Goal: Task Accomplishment & Management: Use online tool/utility

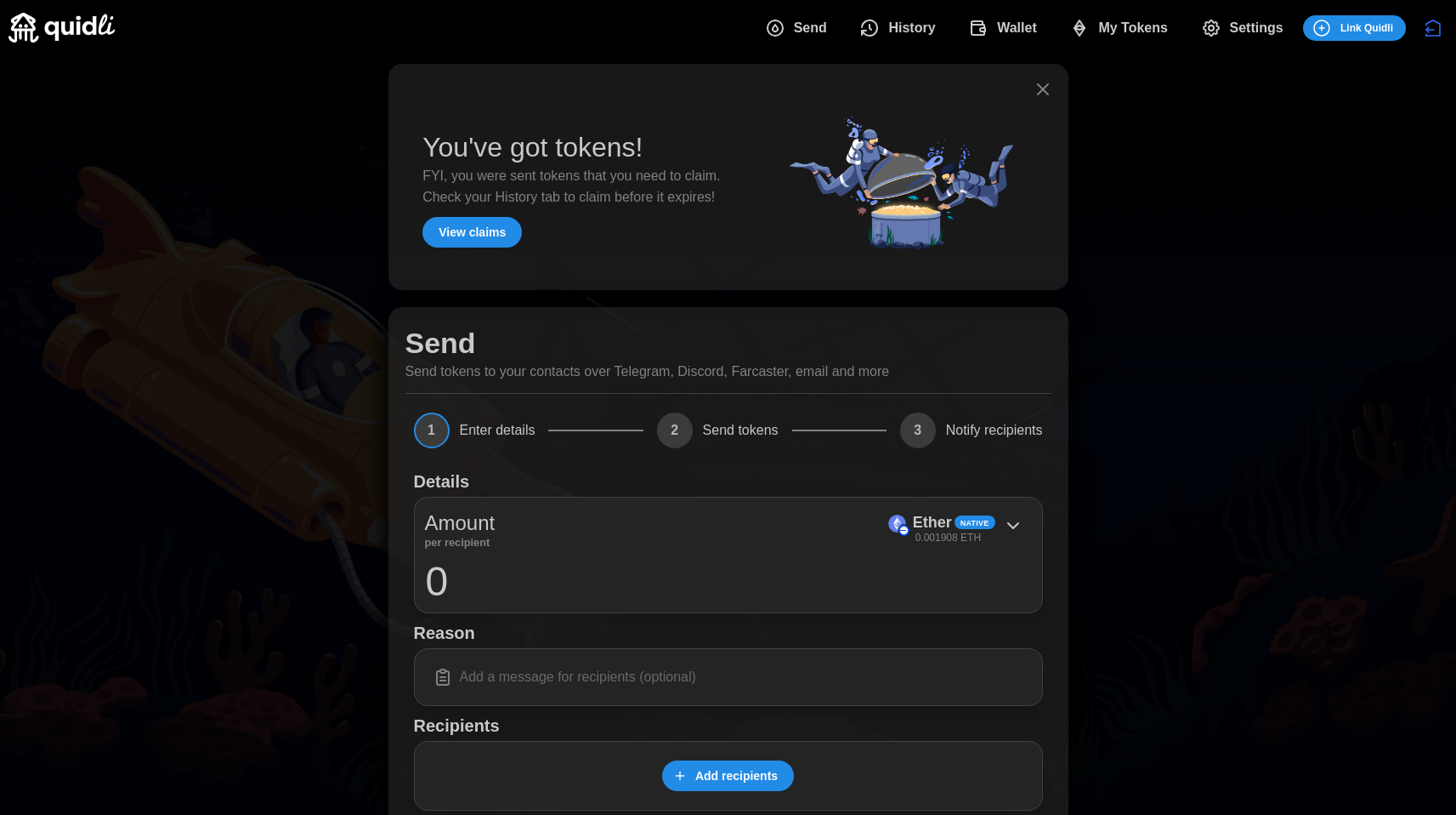
click at [1125, 31] on span "My Tokens" at bounding box center [1133, 28] width 70 height 34
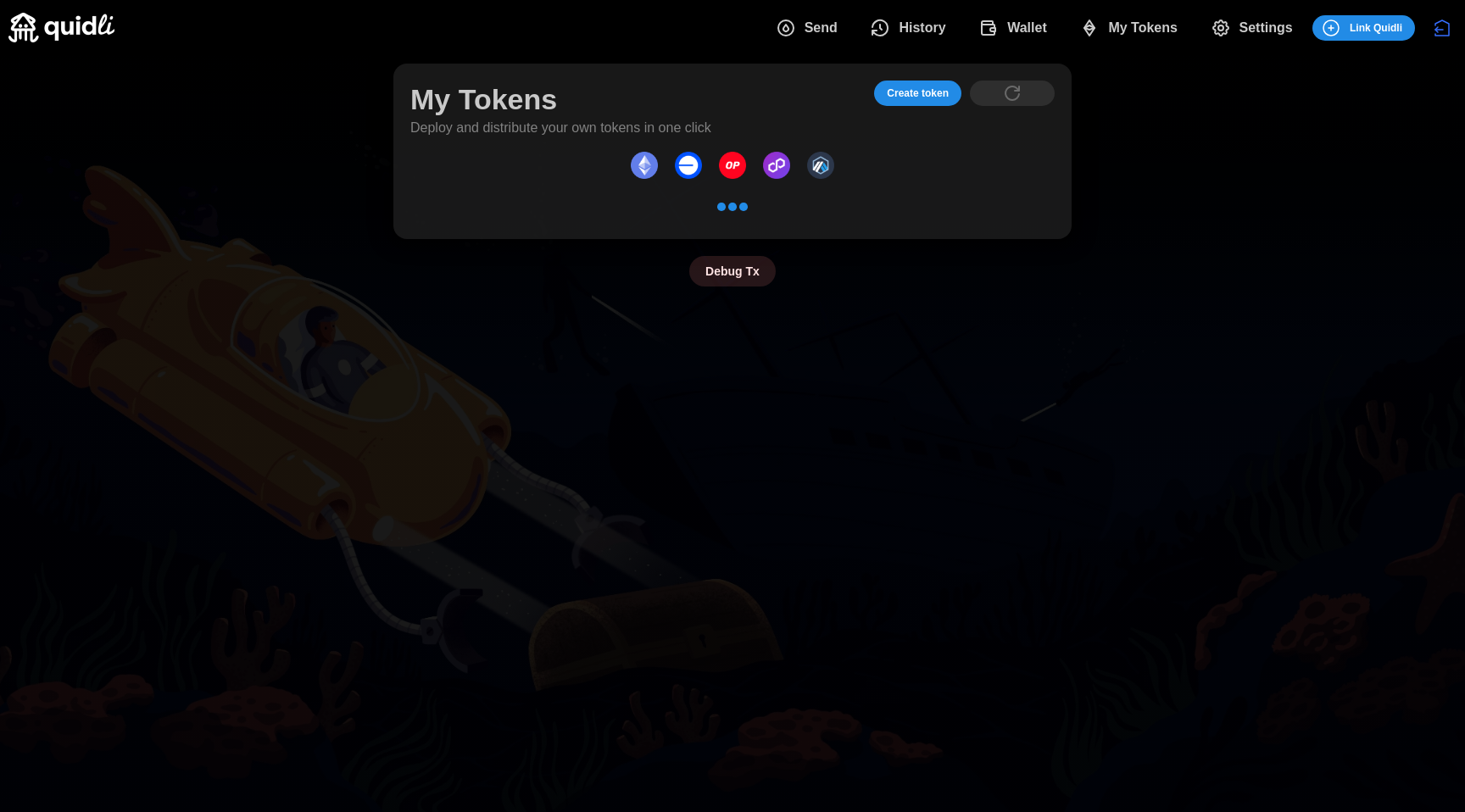
click at [920, 104] on span "Create token" at bounding box center [917, 94] width 62 height 24
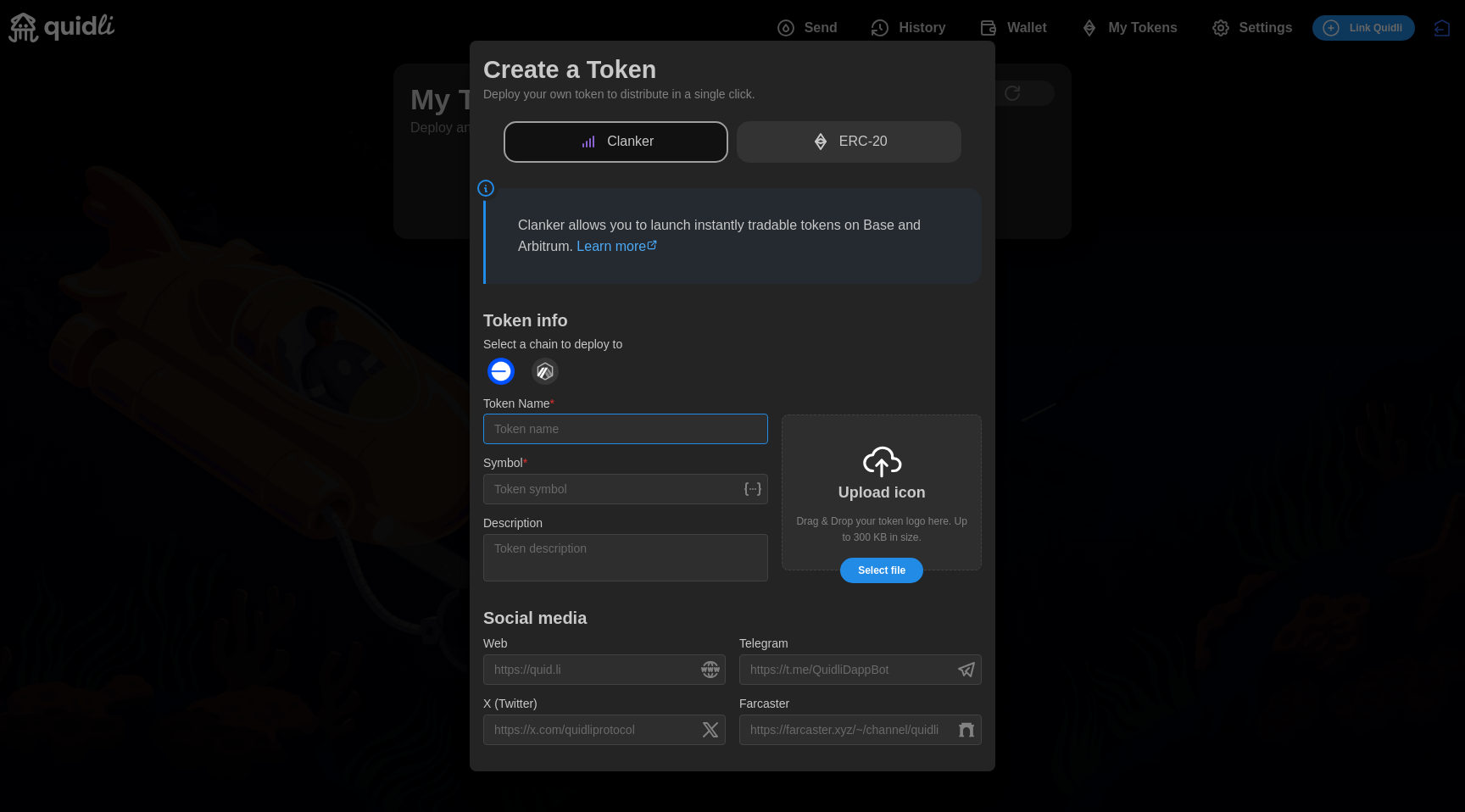
click at [602, 421] on input "Token Name *" at bounding box center [626, 428] width 284 height 31
type input "asdasd"
click at [582, 482] on input "Symbol *" at bounding box center [626, 489] width 284 height 31
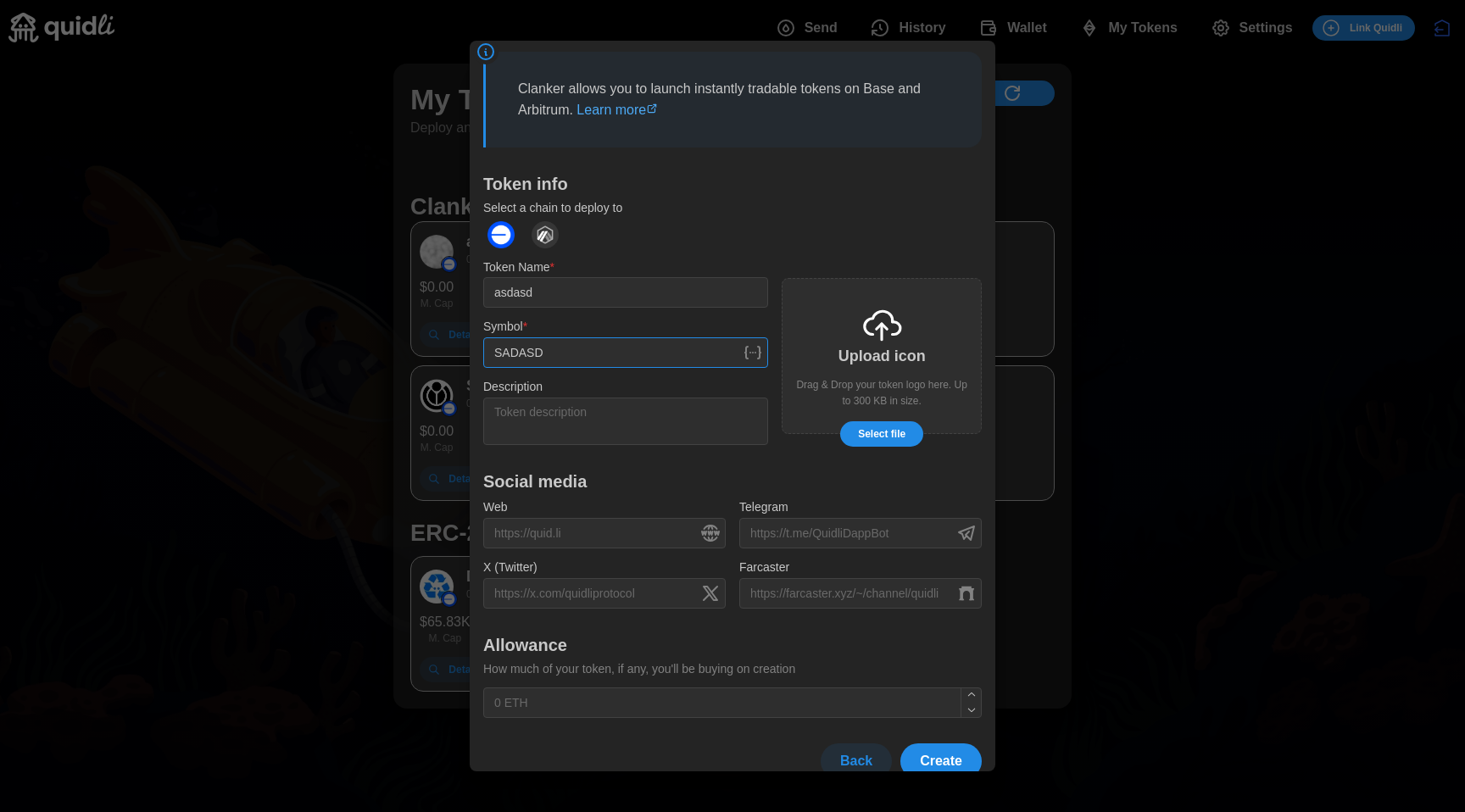
scroll to position [158, 0]
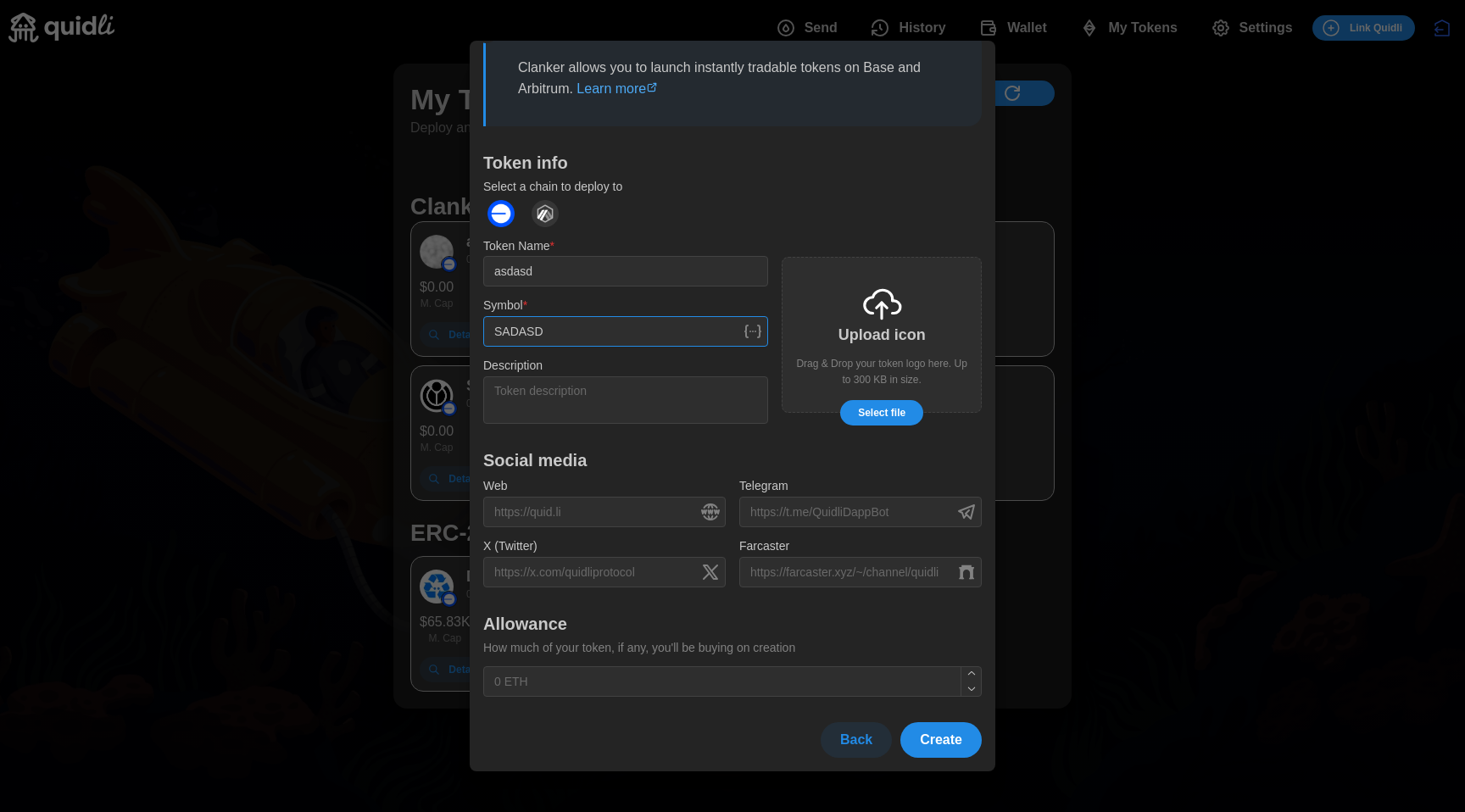
type input "SADASD"
click at [931, 737] on span "Create" at bounding box center [942, 740] width 43 height 33
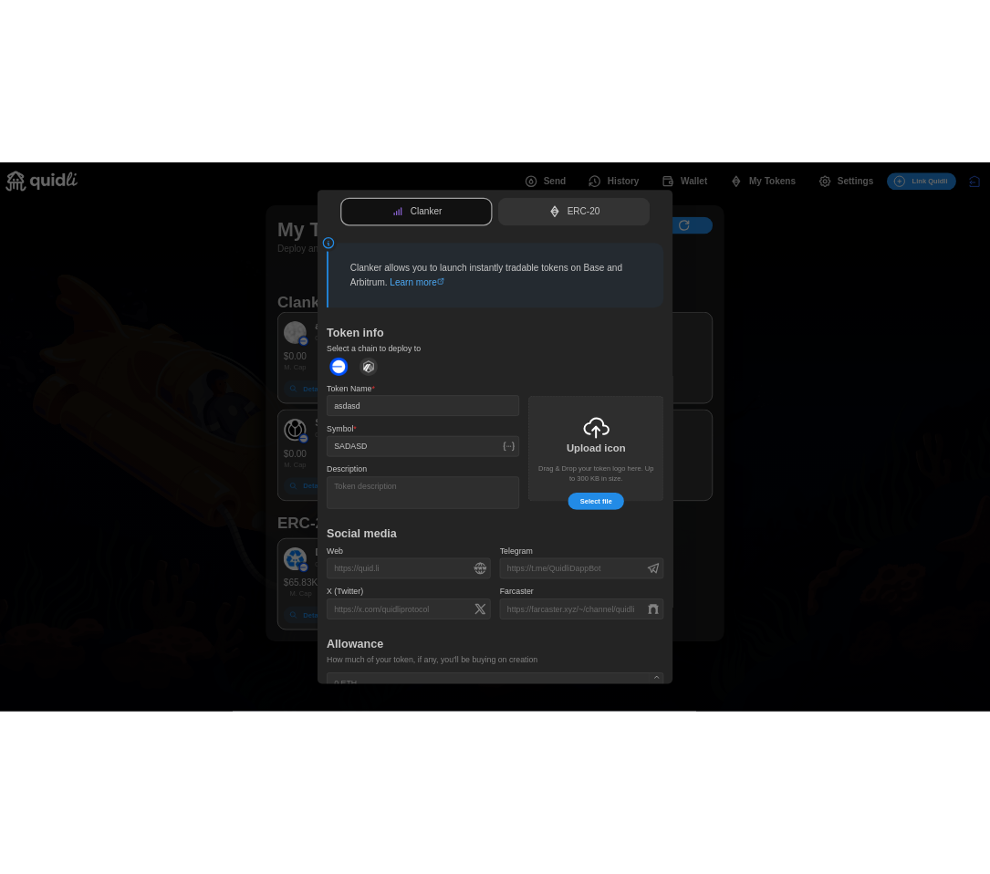
scroll to position [0, 0]
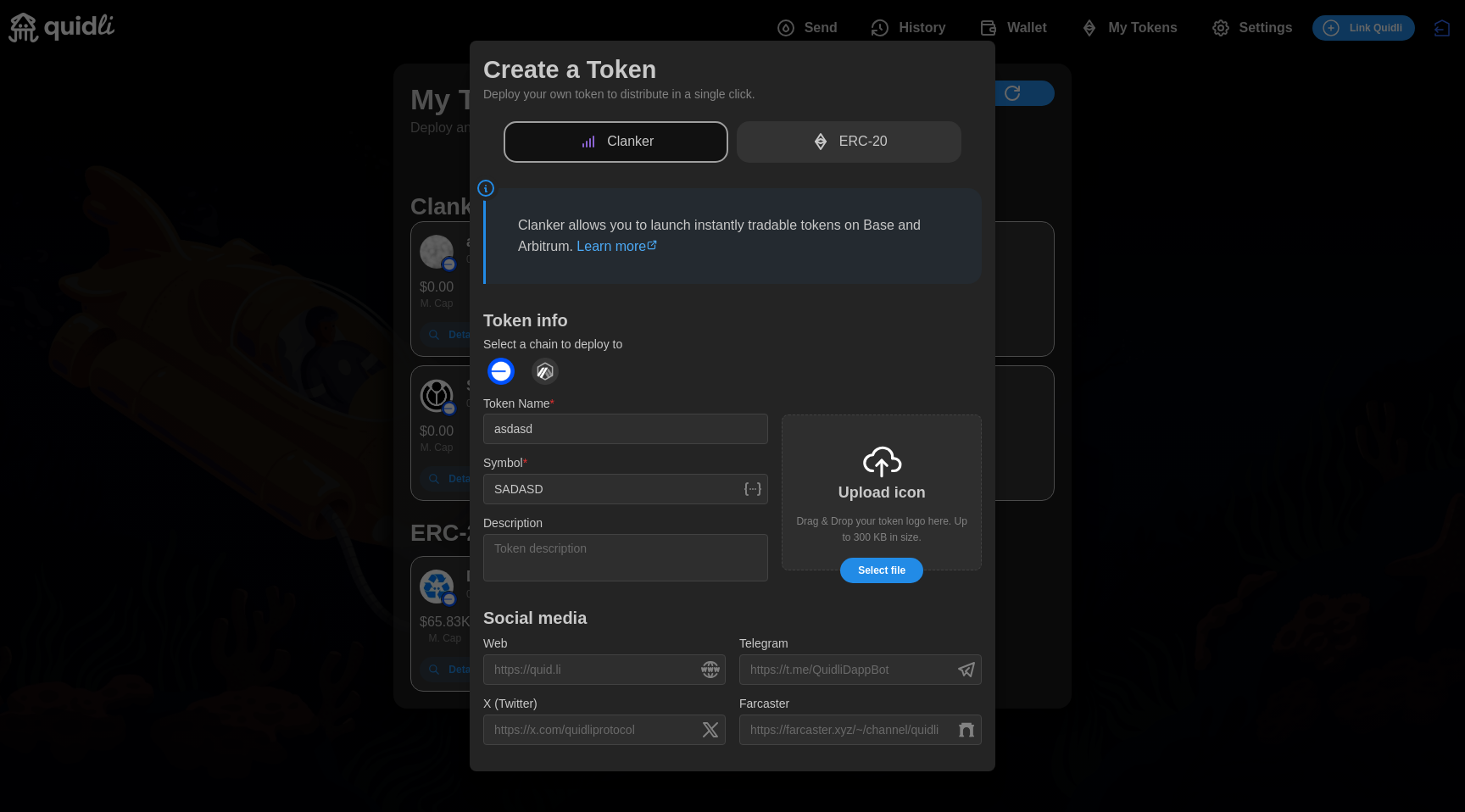
click at [843, 137] on p "ERC-20" at bounding box center [864, 141] width 48 height 21
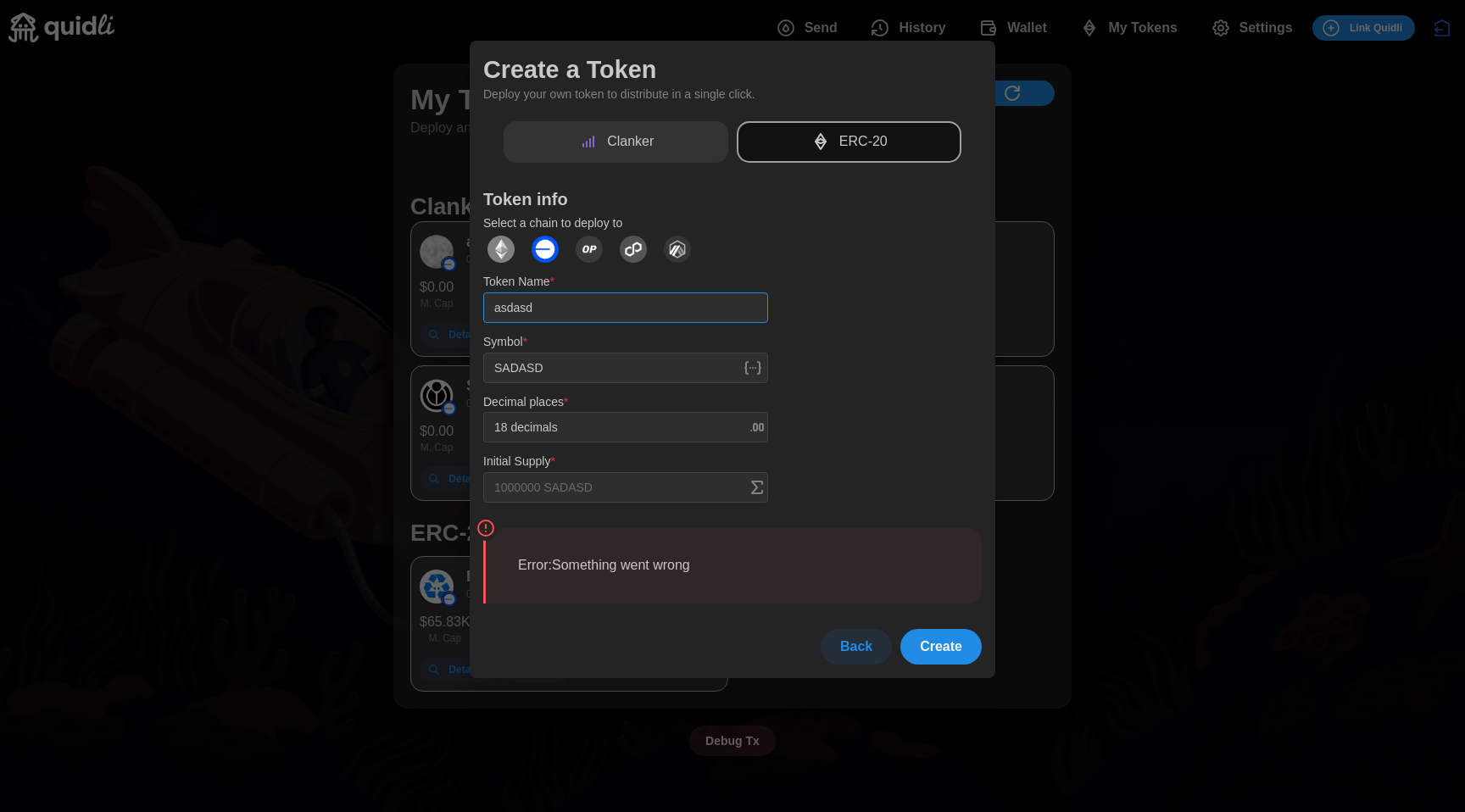
click at [562, 313] on input "asdasd" at bounding box center [626, 308] width 284 height 31
click at [936, 638] on span "Create" at bounding box center [942, 647] width 43 height 33
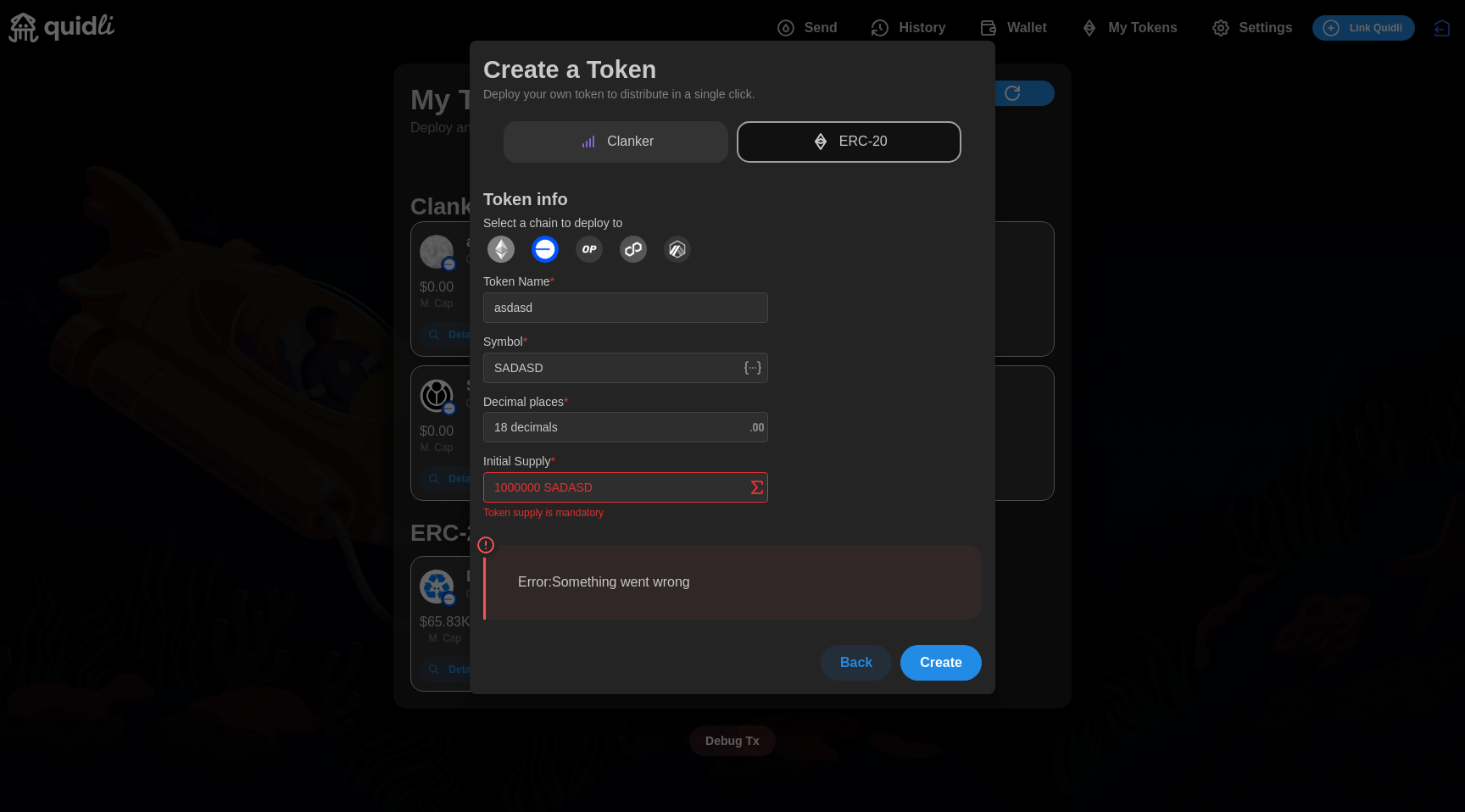
click at [943, 645] on div "Clanker ERC-20 Token info Select a chain to deploy to Token Name * asdasd Symbo…" at bounding box center [732, 400] width 498 height 559
click at [943, 650] on span "Create" at bounding box center [942, 662] width 43 height 33
click at [915, 648] on button "Create" at bounding box center [942, 662] width 82 height 35
click at [859, 656] on span "Back" at bounding box center [856, 662] width 33 height 33
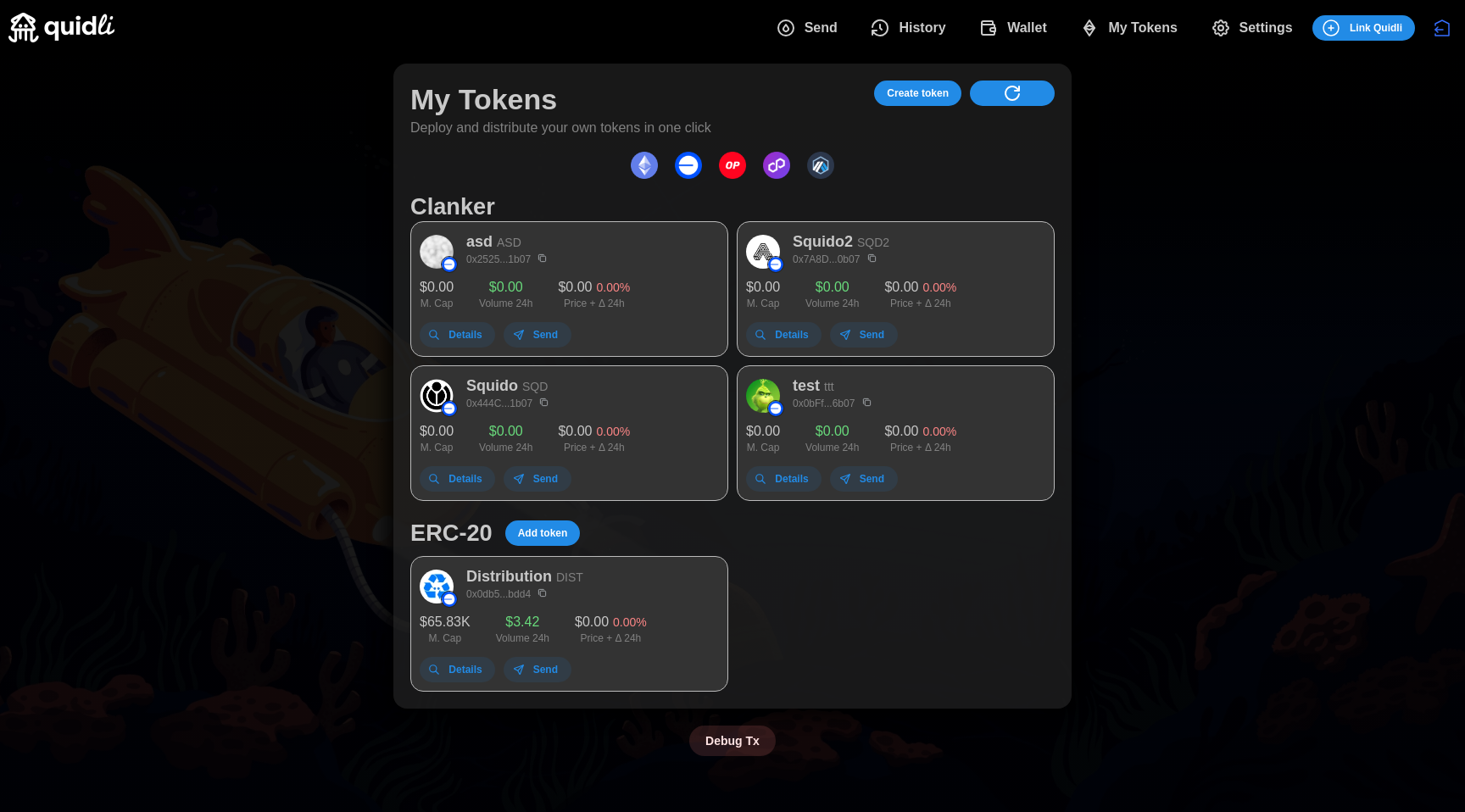
click at [910, 88] on span "Create token" at bounding box center [917, 94] width 62 height 24
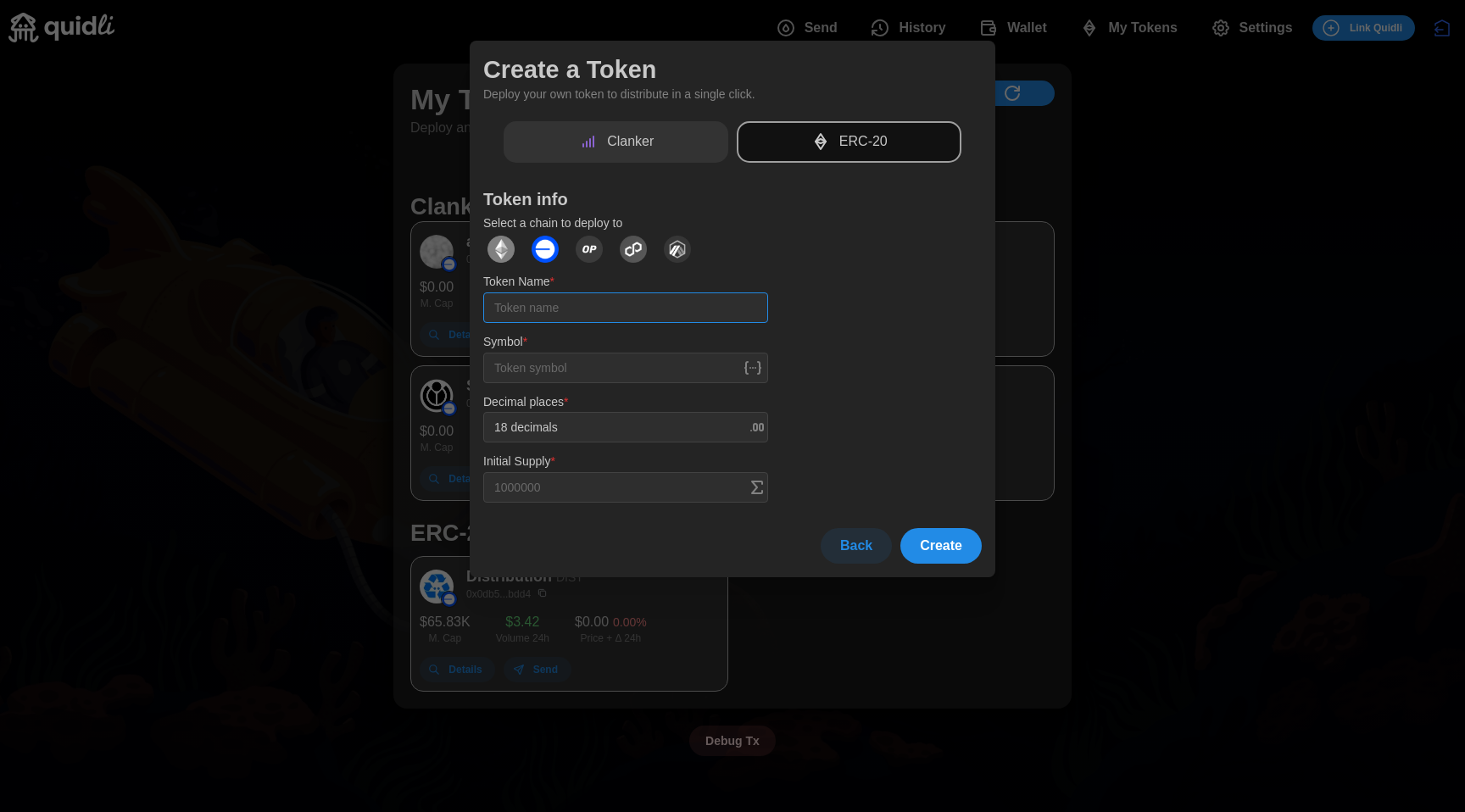
click at [534, 305] on input "Token Name *" at bounding box center [626, 308] width 284 height 31
type input "asdasd"
click at [597, 371] on input "Symbol *" at bounding box center [626, 367] width 284 height 31
type input "ASDASD"
click at [599, 475] on input "Initial Supply *" at bounding box center [626, 487] width 284 height 31
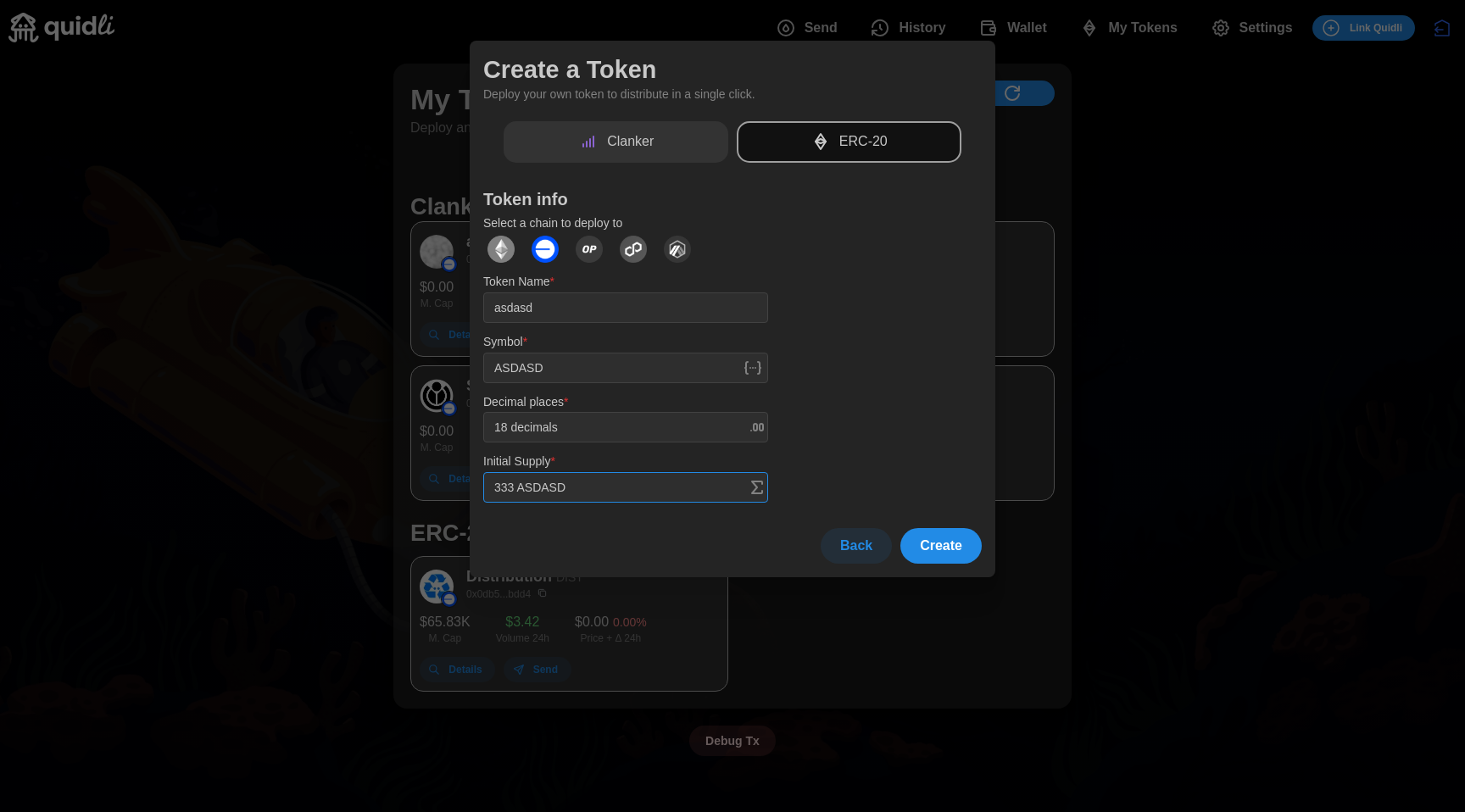
type input "333 ASDASD"
click at [929, 544] on span "Create" at bounding box center [942, 545] width 43 height 33
click at [944, 439] on div "Token Name * asdasd Symbol * ASDASD Decimal places * 18 decimals Initial Supply…" at bounding box center [732, 387] width 512 height 245
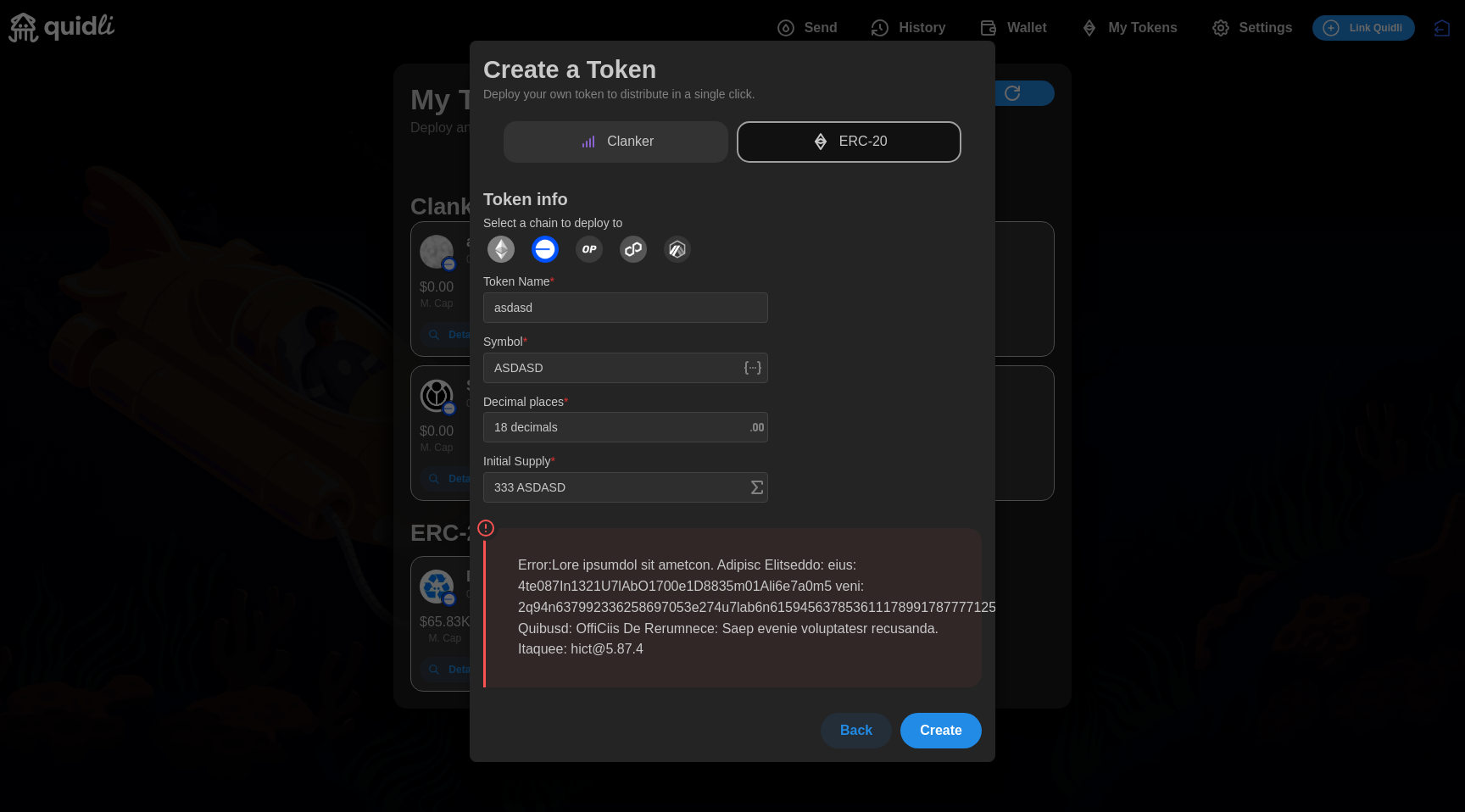
click at [1180, 147] on div at bounding box center [732, 406] width 1465 height 812
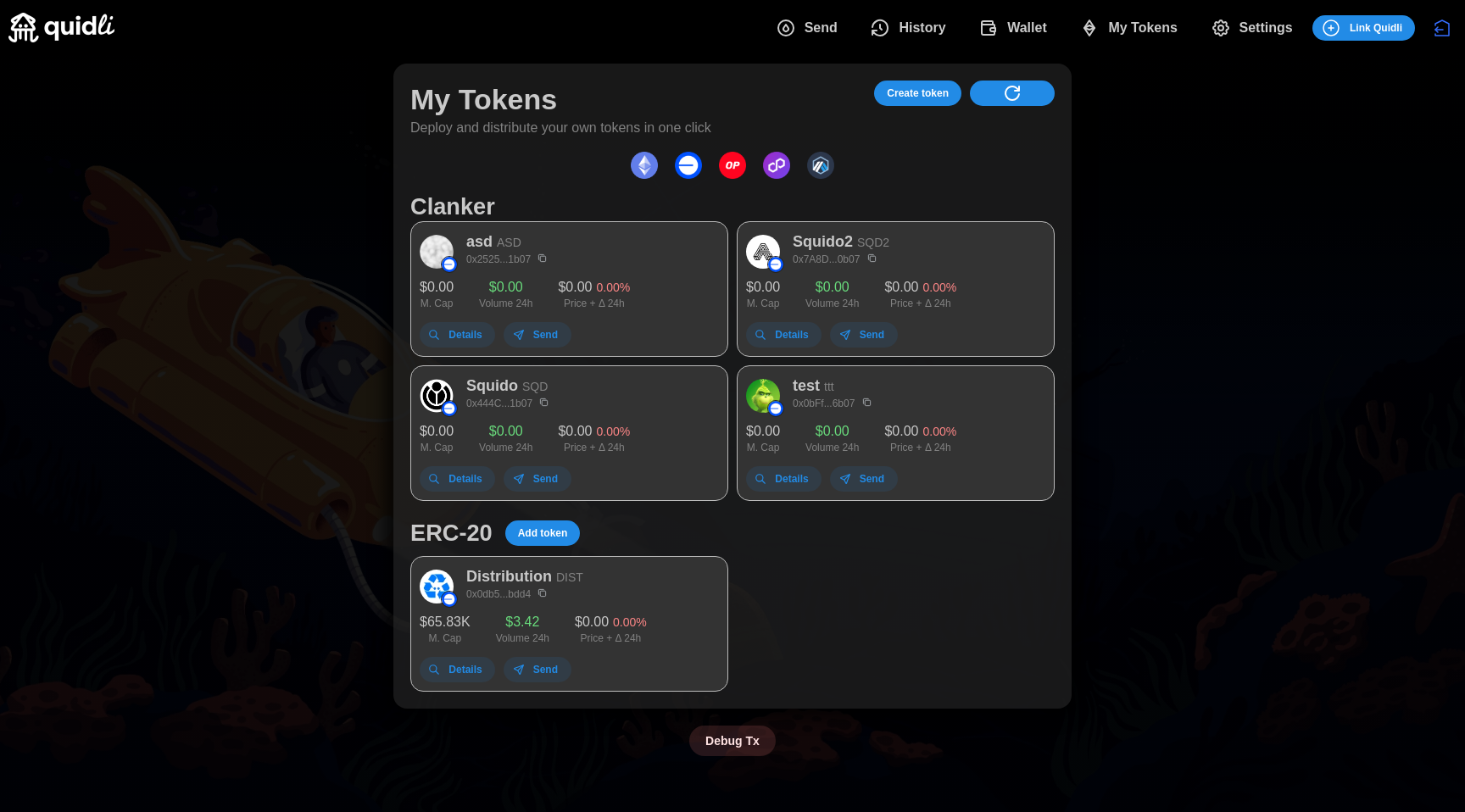
click at [1247, 24] on span "Settings" at bounding box center [1265, 28] width 53 height 33
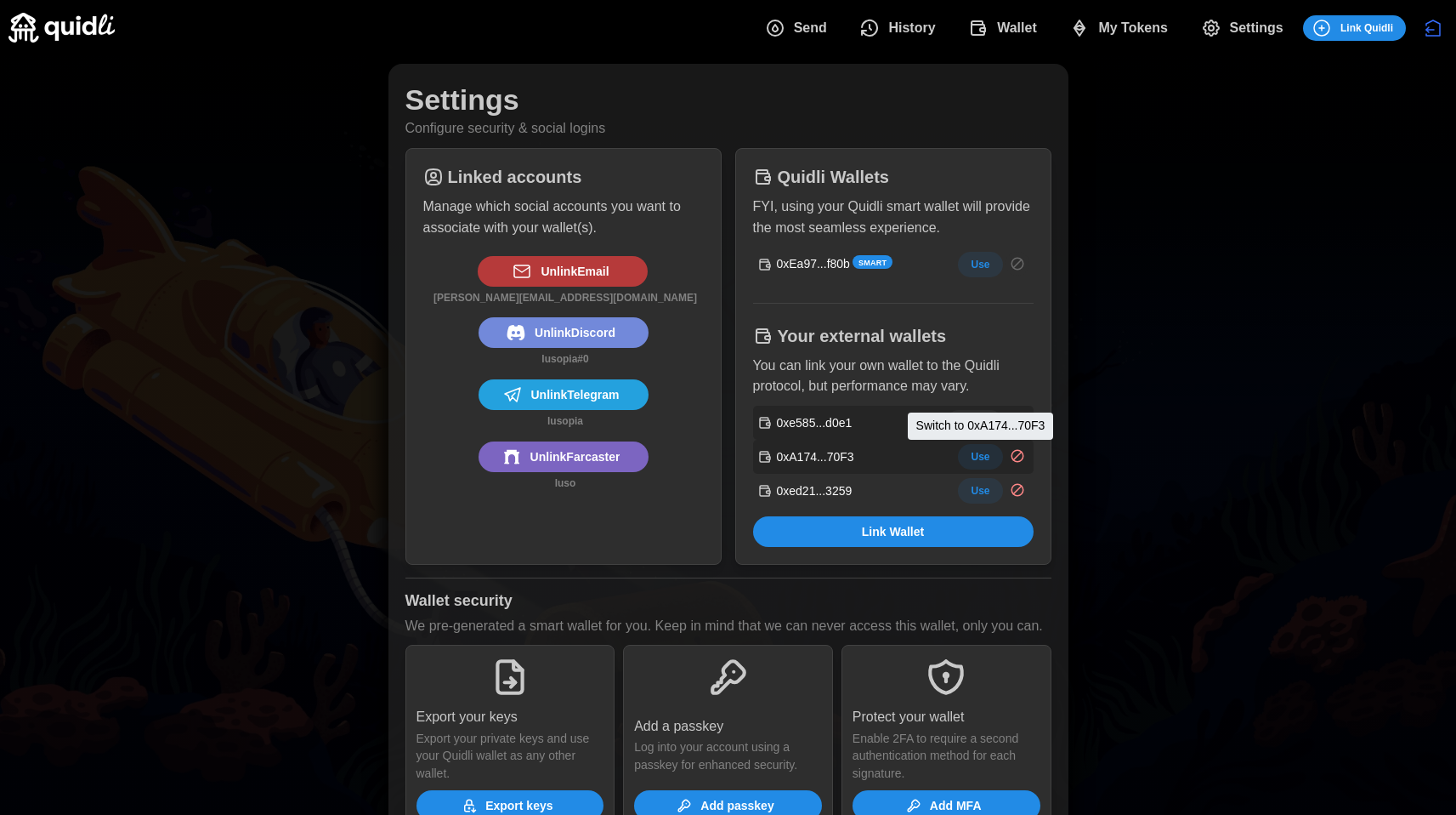
click at [968, 460] on button "Use" at bounding box center [980, 456] width 44 height 25
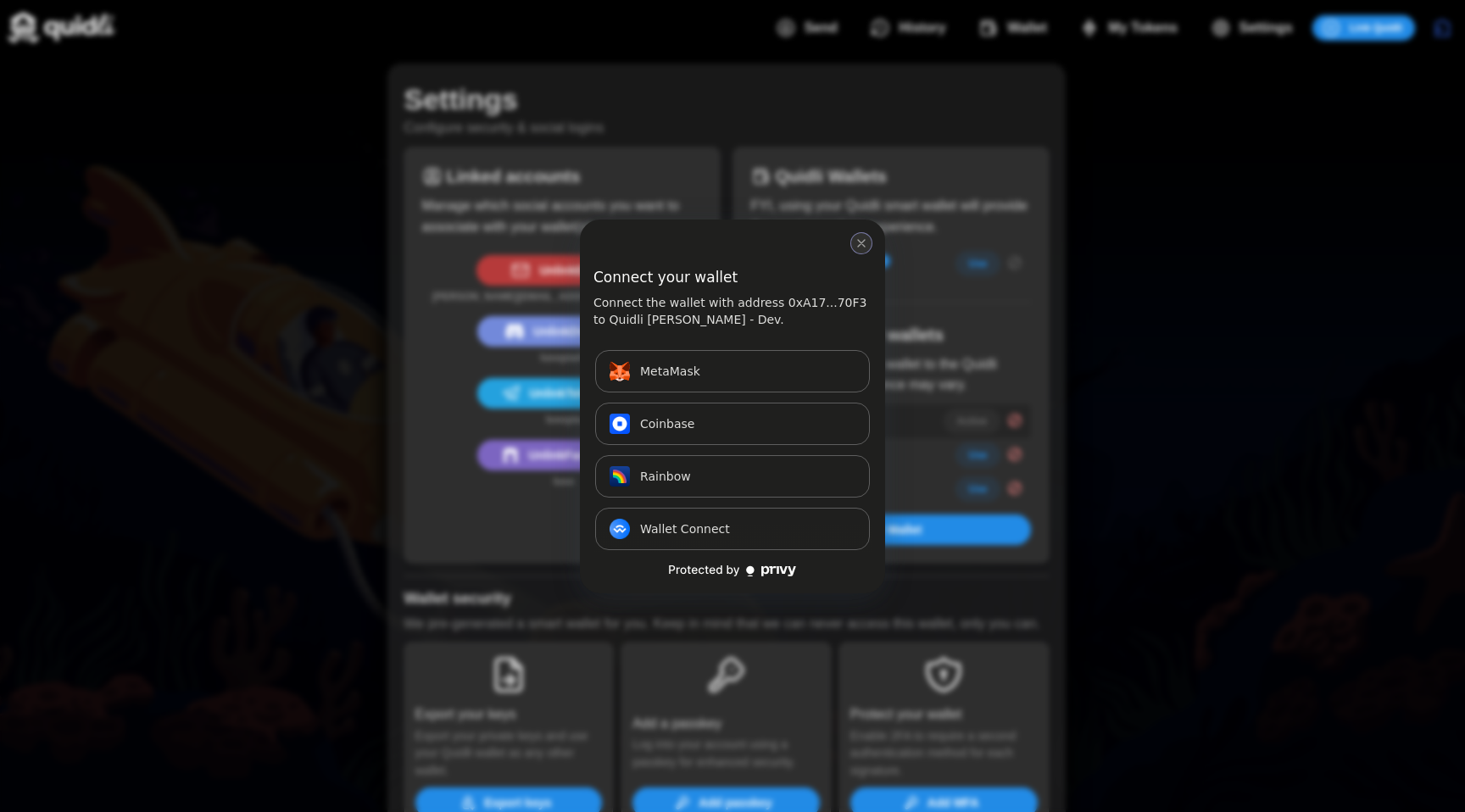
click at [864, 248] on button "close modal" at bounding box center [862, 243] width 20 height 20
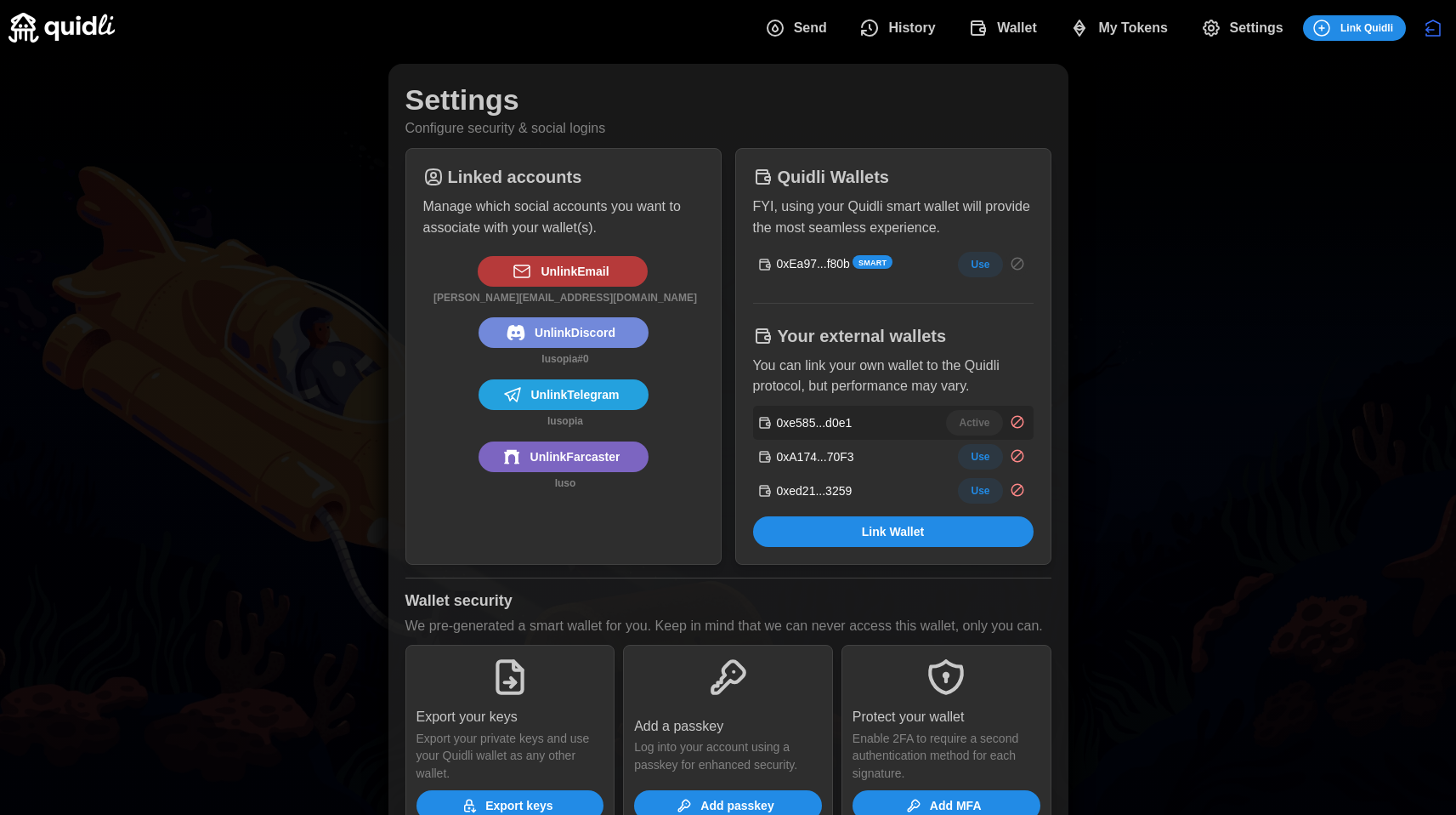
click at [1151, 34] on span "My Tokens" at bounding box center [1133, 28] width 70 height 34
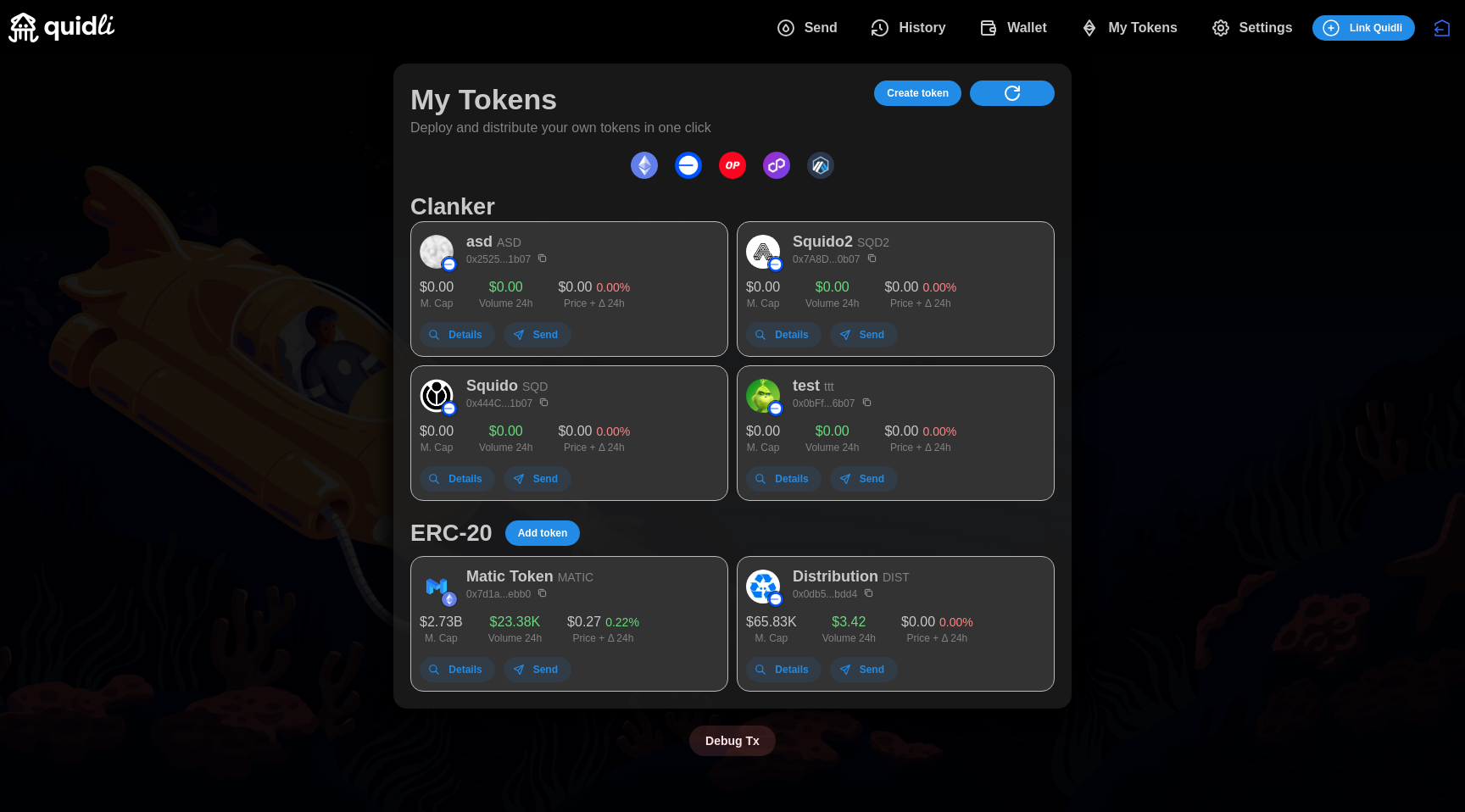
click at [522, 537] on span "Add token" at bounding box center [543, 533] width 50 height 24
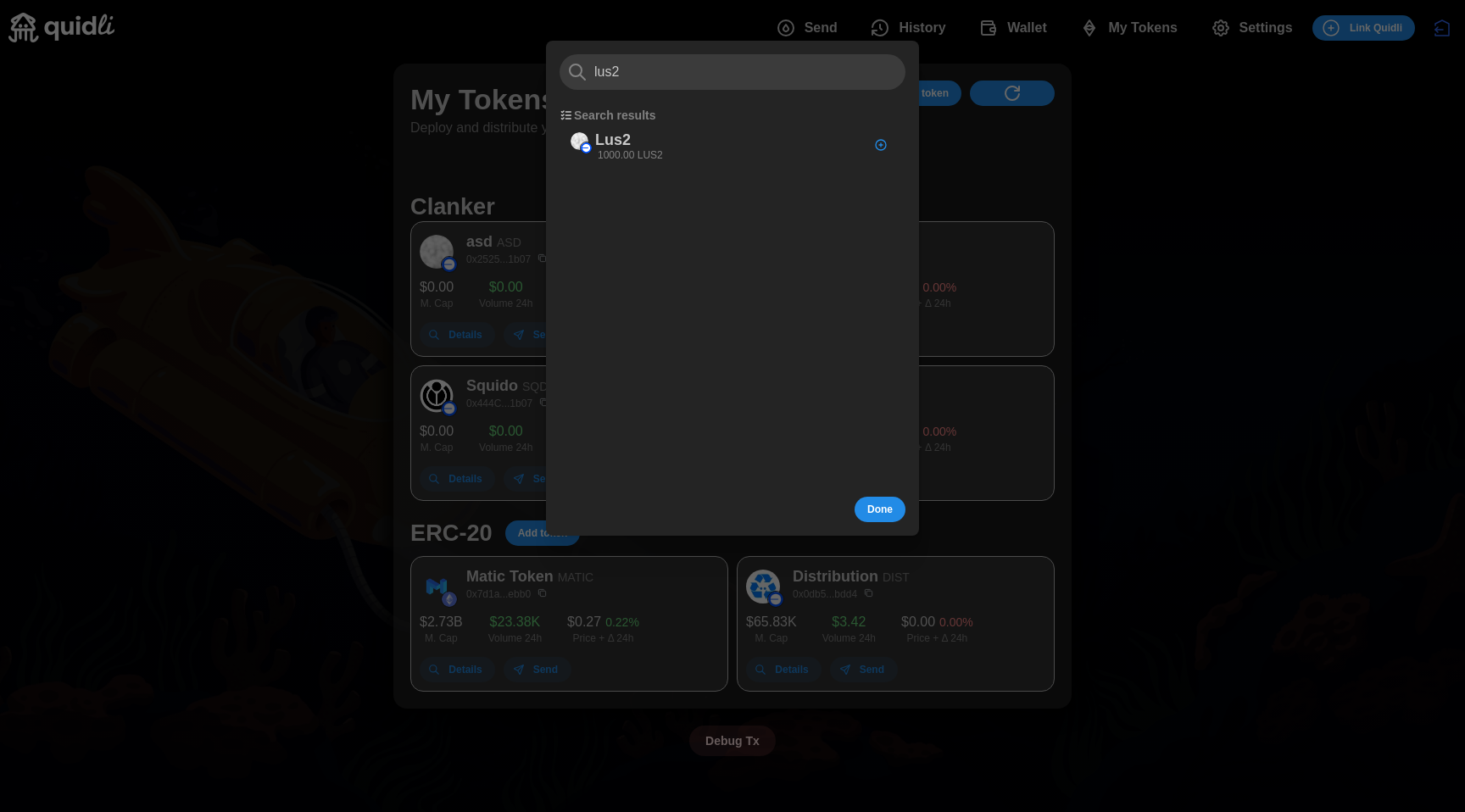
type input "lus2"
click at [432, 147] on div at bounding box center [732, 406] width 1465 height 812
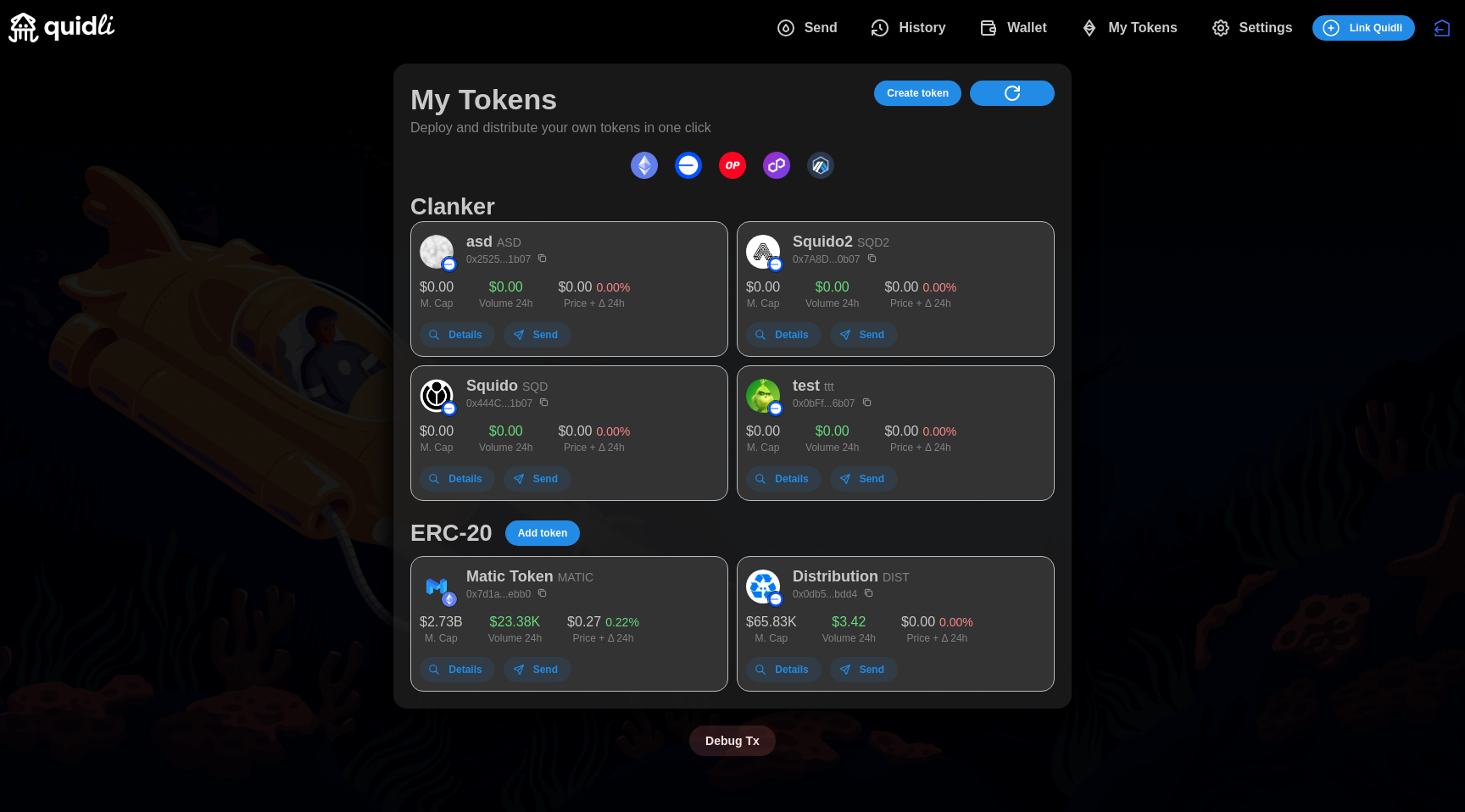
click at [549, 530] on span "Add token" at bounding box center [543, 533] width 50 height 24
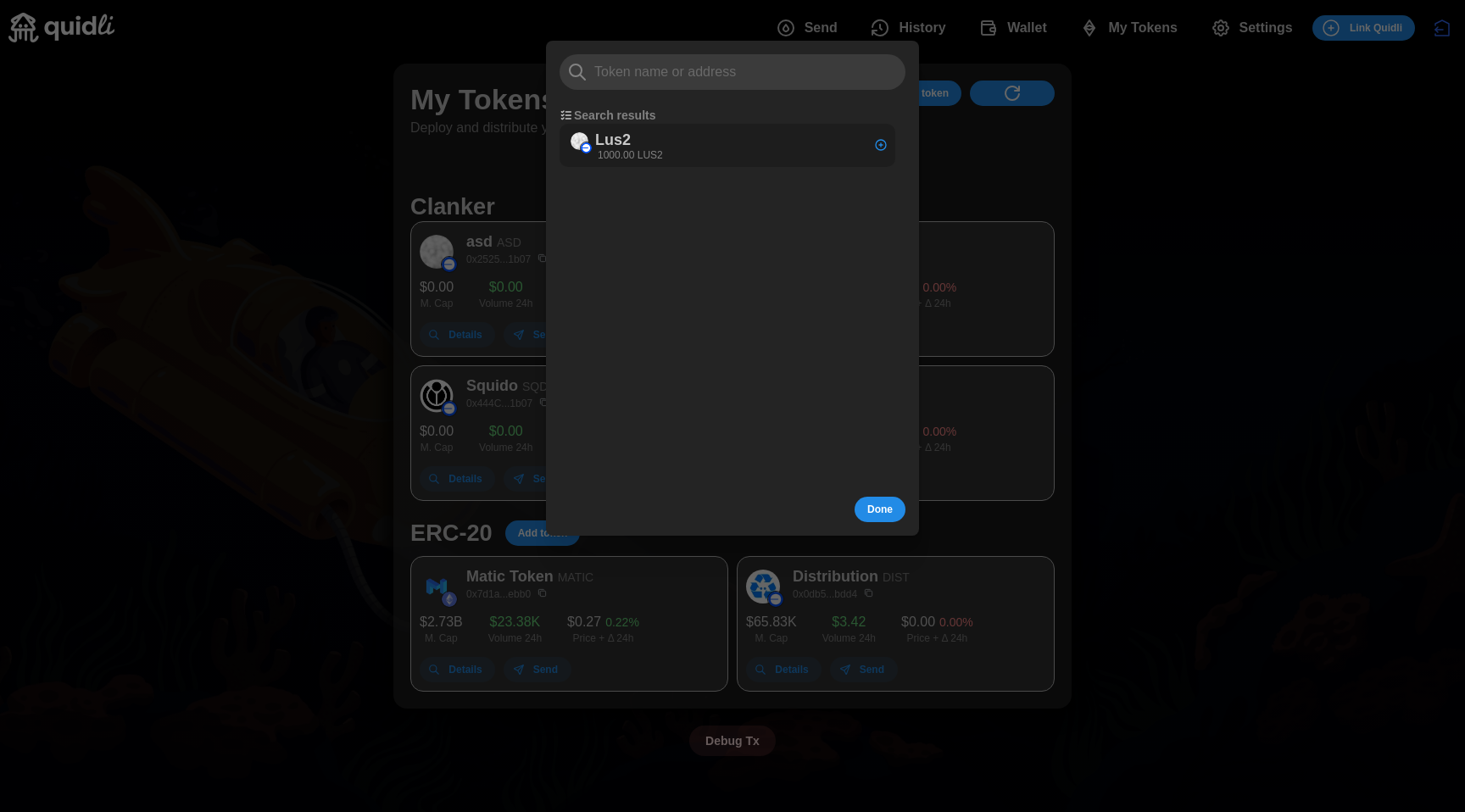
click at [682, 137] on div "Lus2 1000.00 LUS2" at bounding box center [727, 145] width 336 height 44
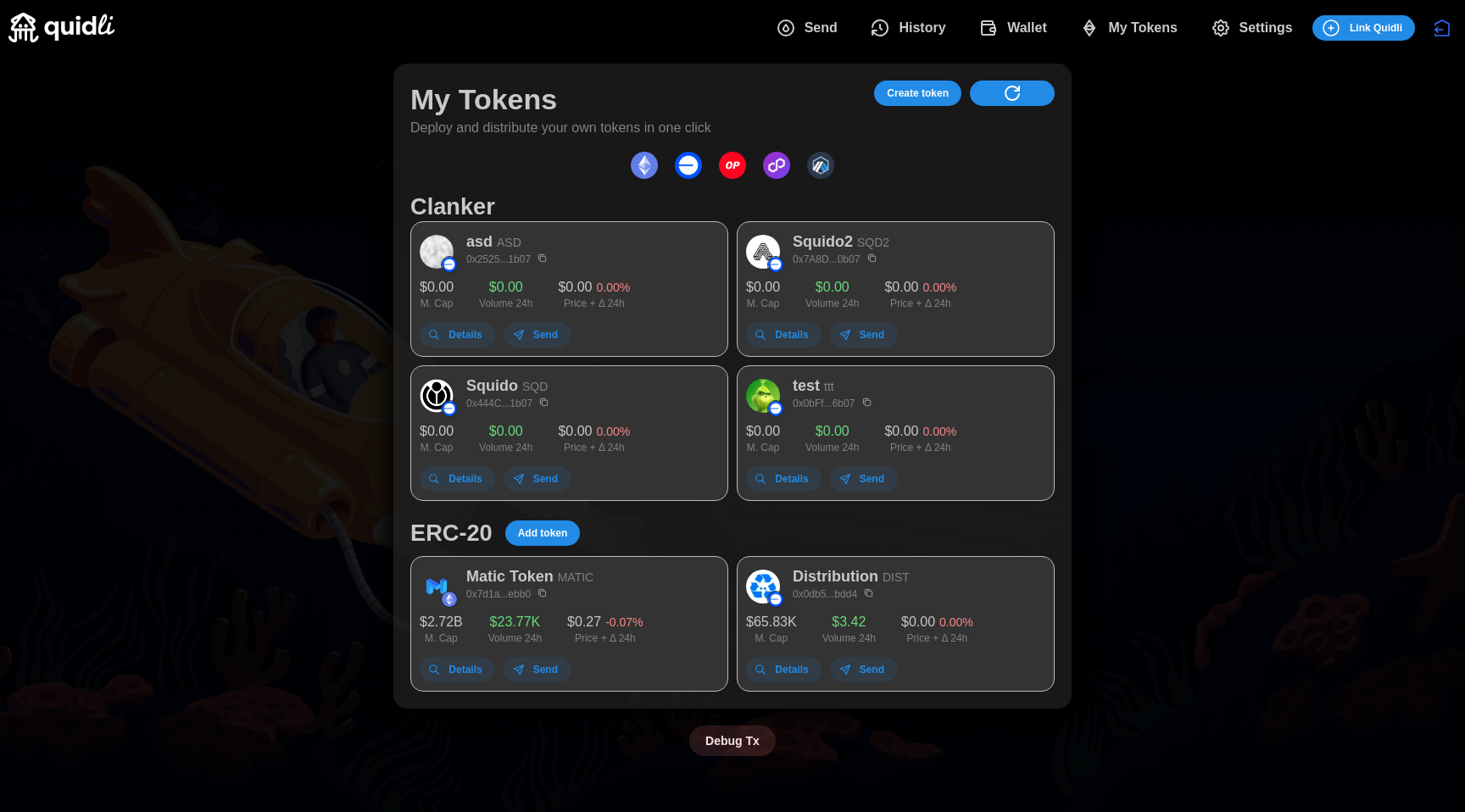
click at [840, 534] on div "ERC-20 Add token" at bounding box center [732, 532] width 644 height 30
click at [685, 169] on img "dots" at bounding box center [688, 164] width 27 height 27
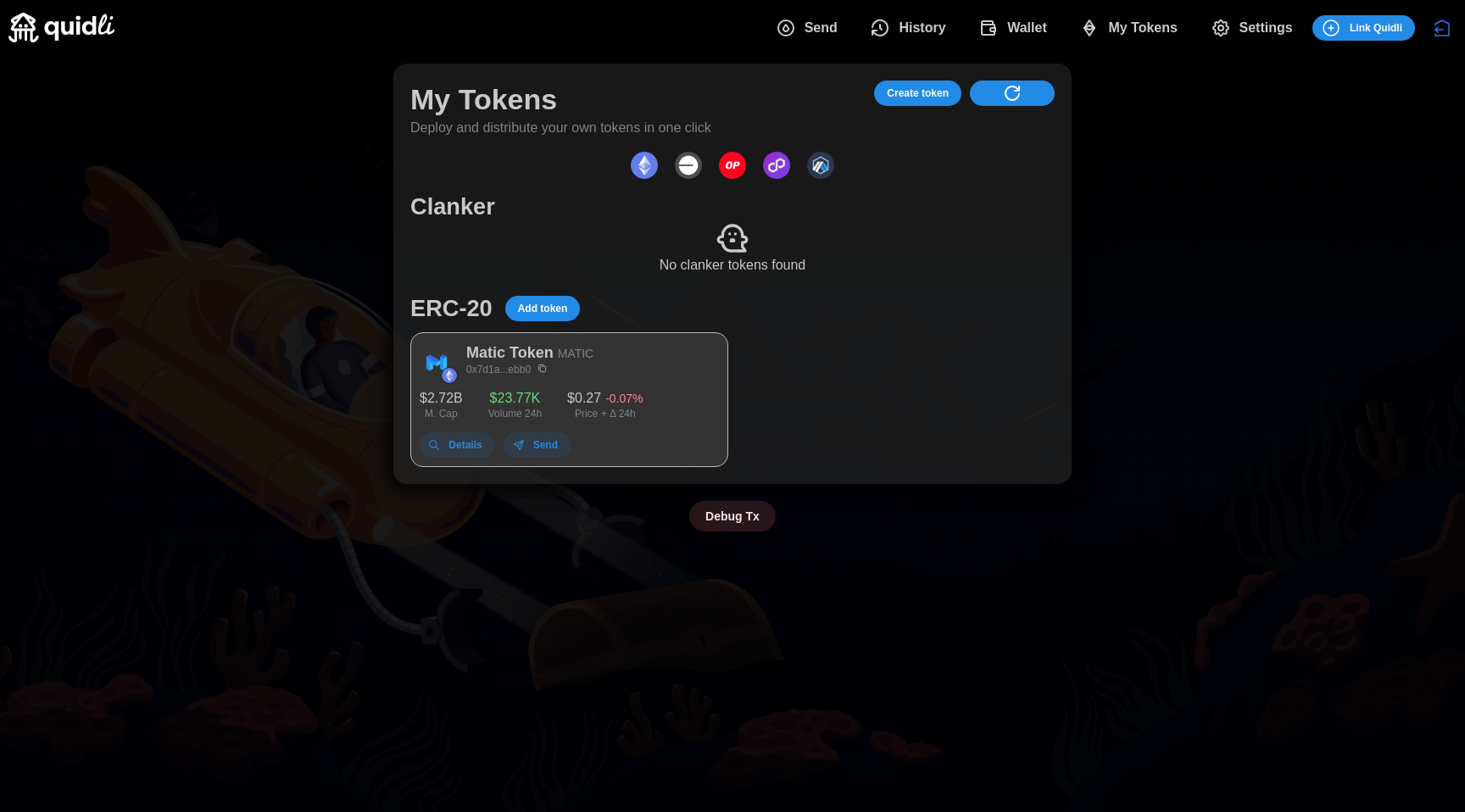
click at [693, 169] on img "dots" at bounding box center [688, 164] width 27 height 27
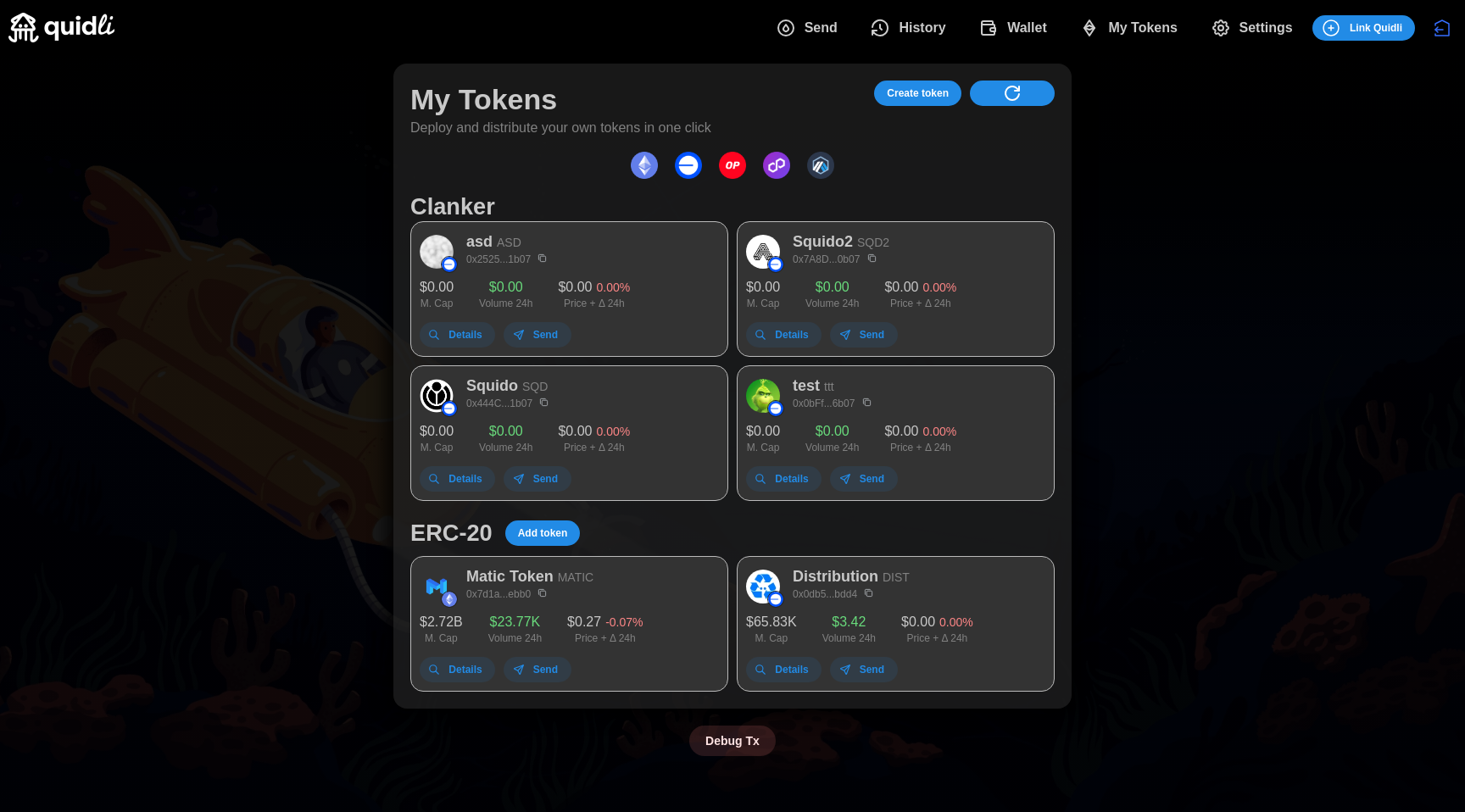
click at [546, 523] on span "Add token" at bounding box center [543, 533] width 50 height 24
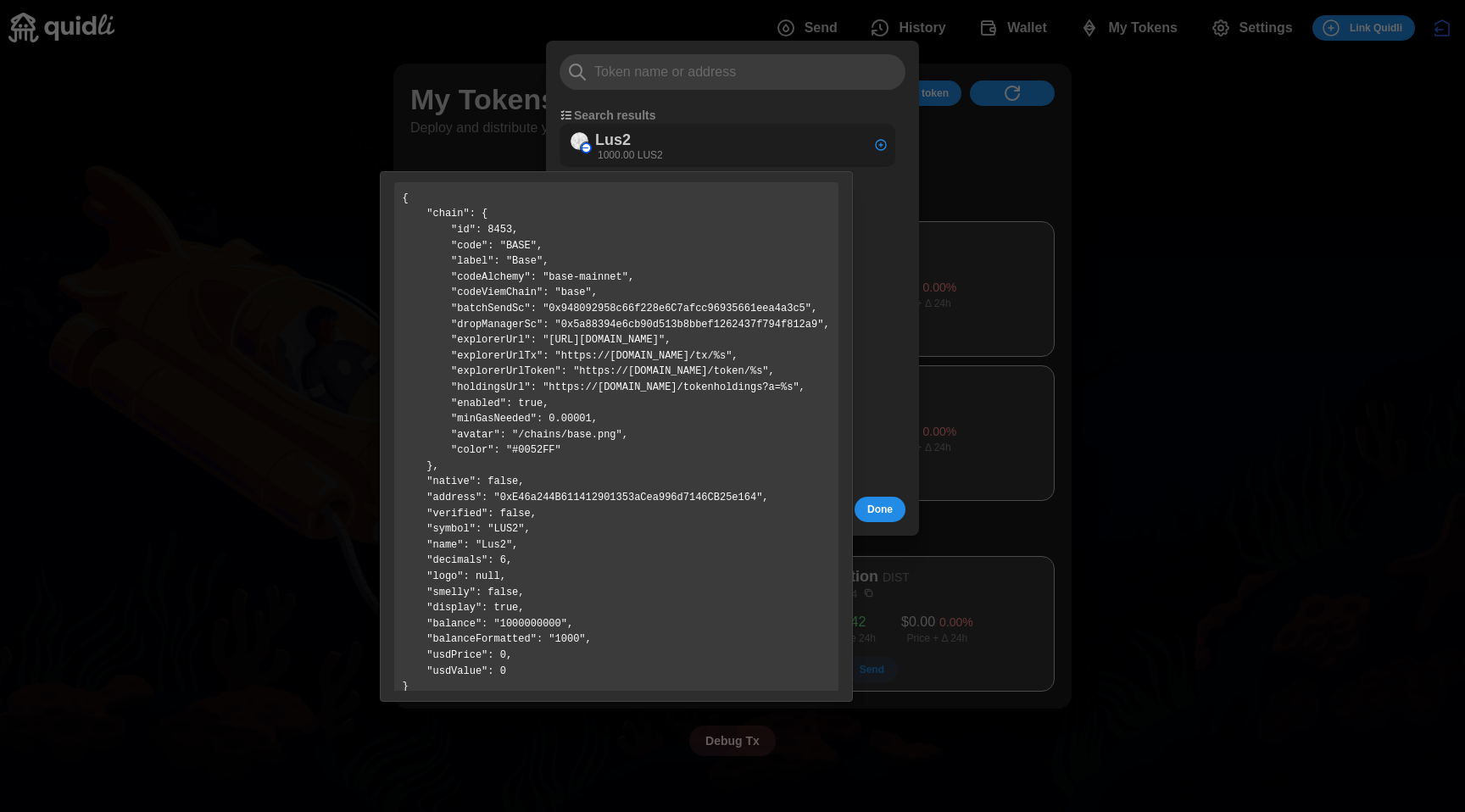
click at [615, 145] on p "Lus2" at bounding box center [613, 140] width 35 height 24
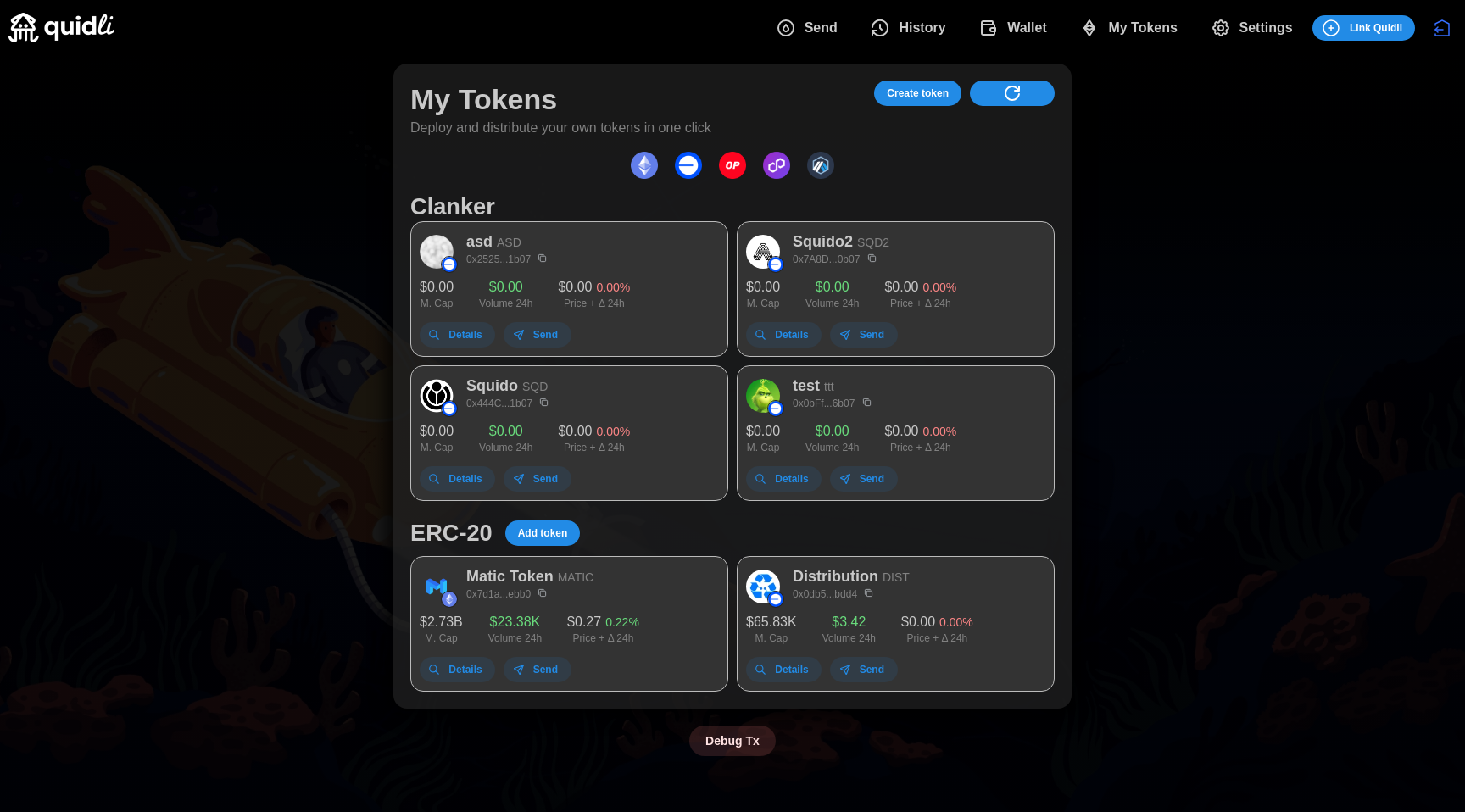
click at [554, 530] on span "Add token" at bounding box center [543, 533] width 50 height 24
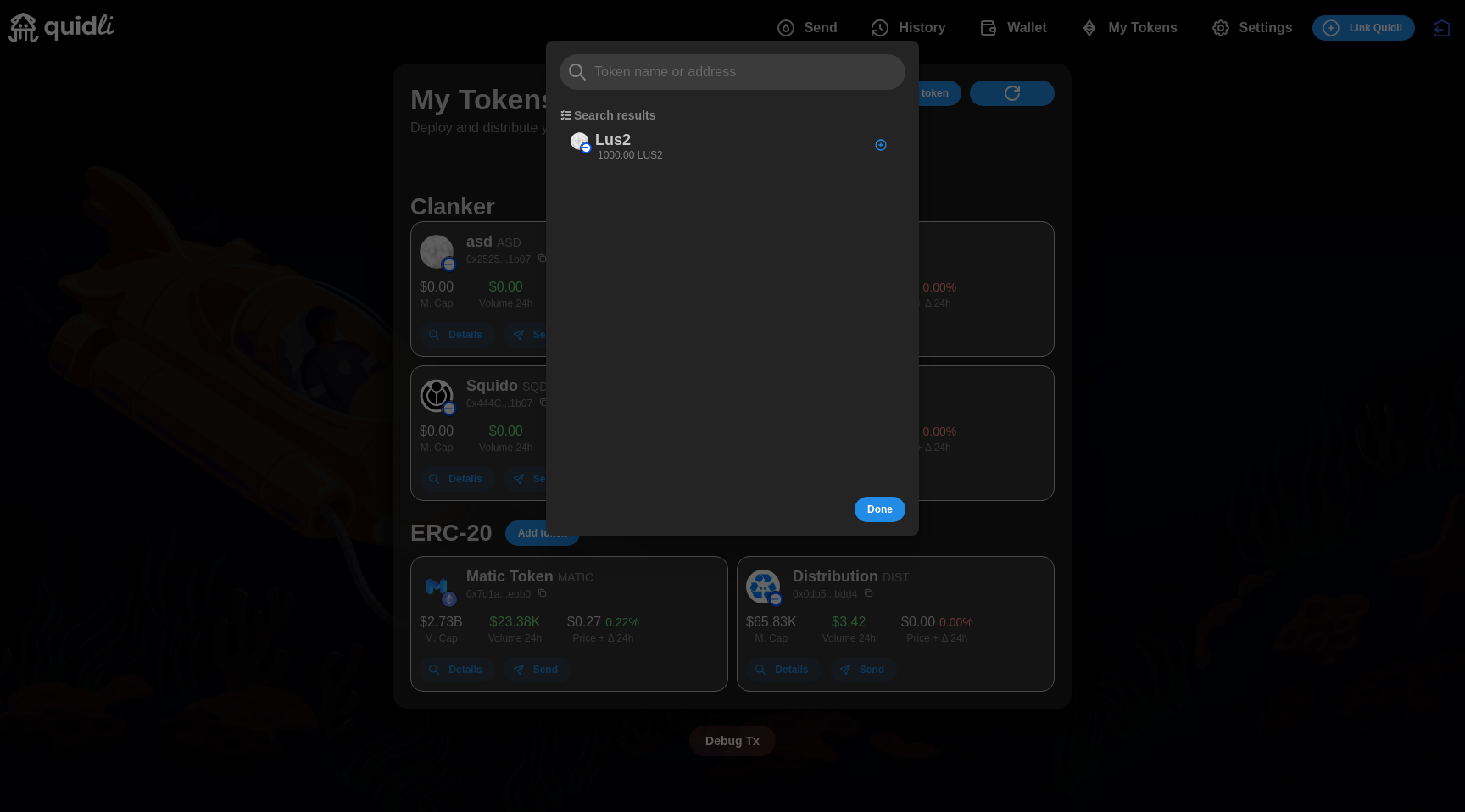
type input "d"
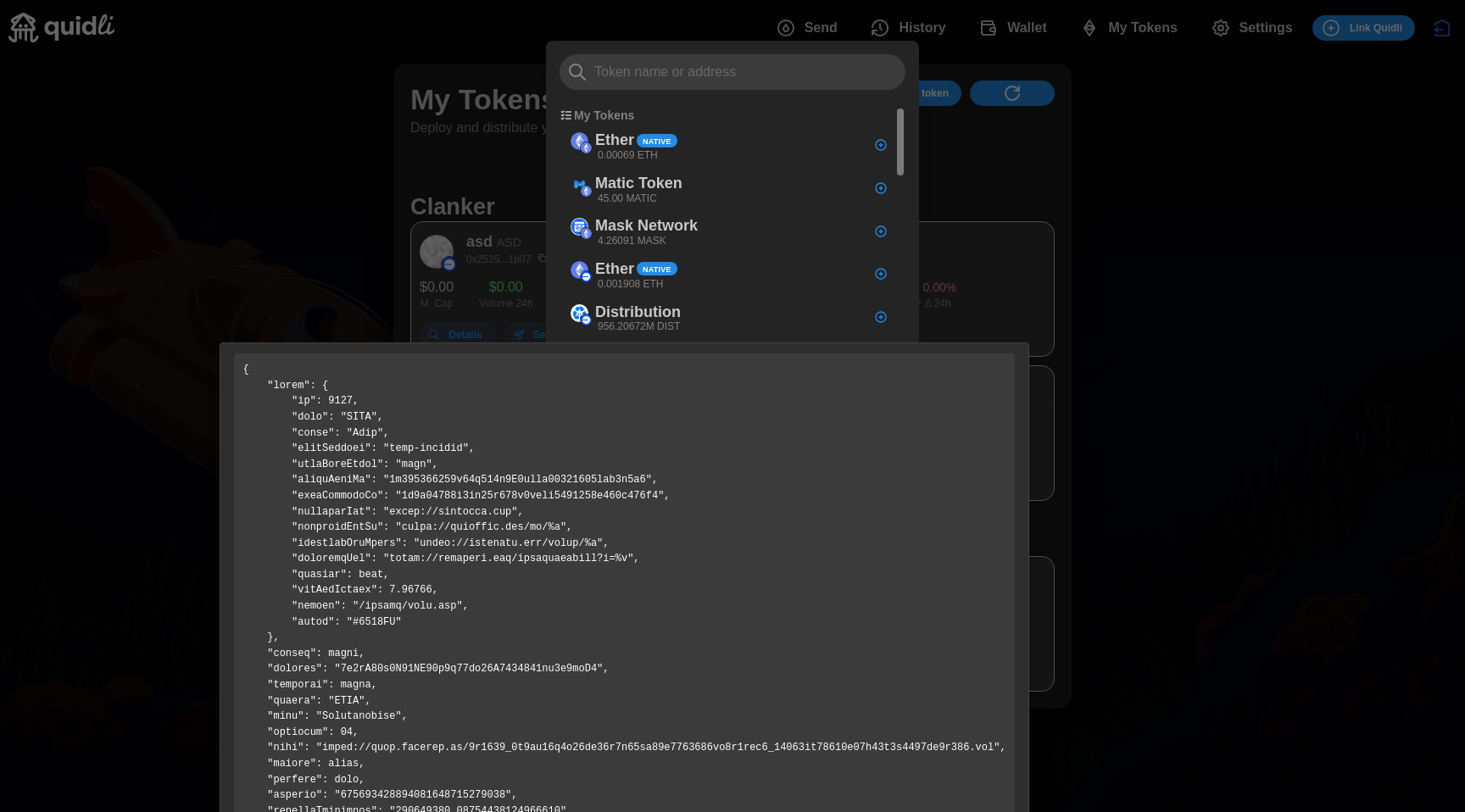
click at [613, 351] on div at bounding box center [624, 607] width 809 height 530
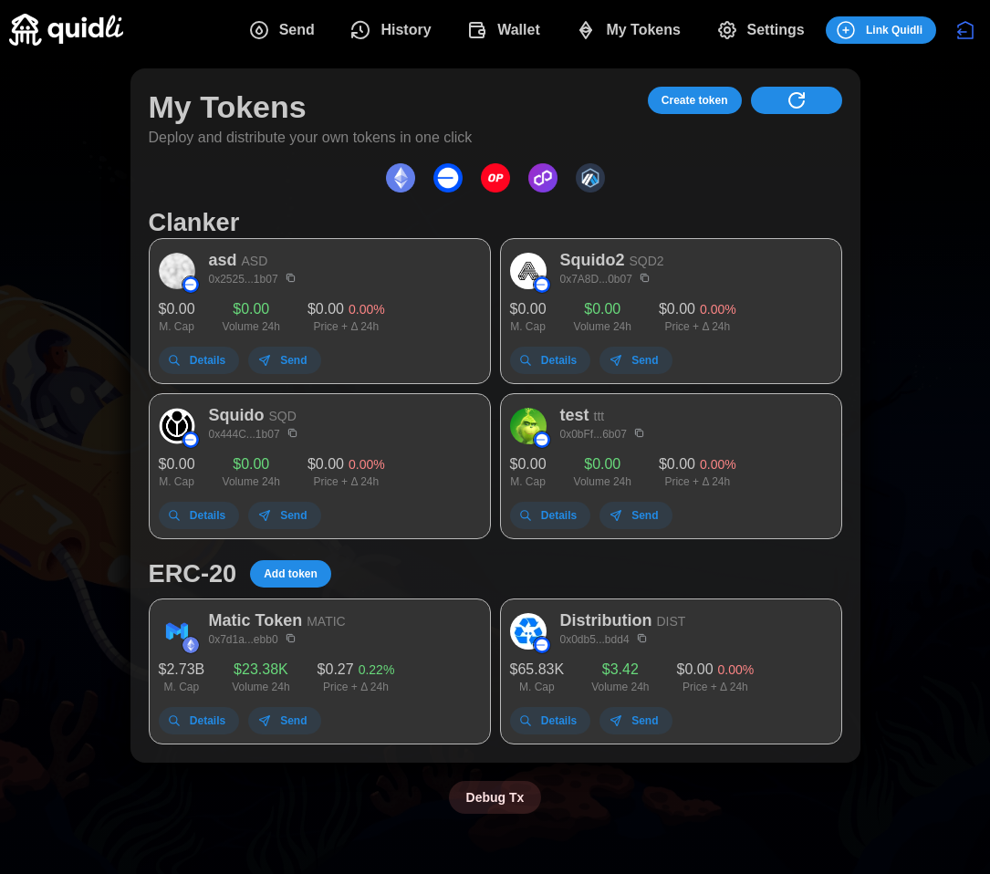
click at [956, 340] on div "My Tokens Deploy and distribute your own tokens in one click Create token Clank…" at bounding box center [495, 440] width 990 height 763
click at [294, 557] on div "ERC-20 Add token" at bounding box center [495, 573] width 693 height 32
click at [292, 565] on span "Add token" at bounding box center [291, 574] width 54 height 26
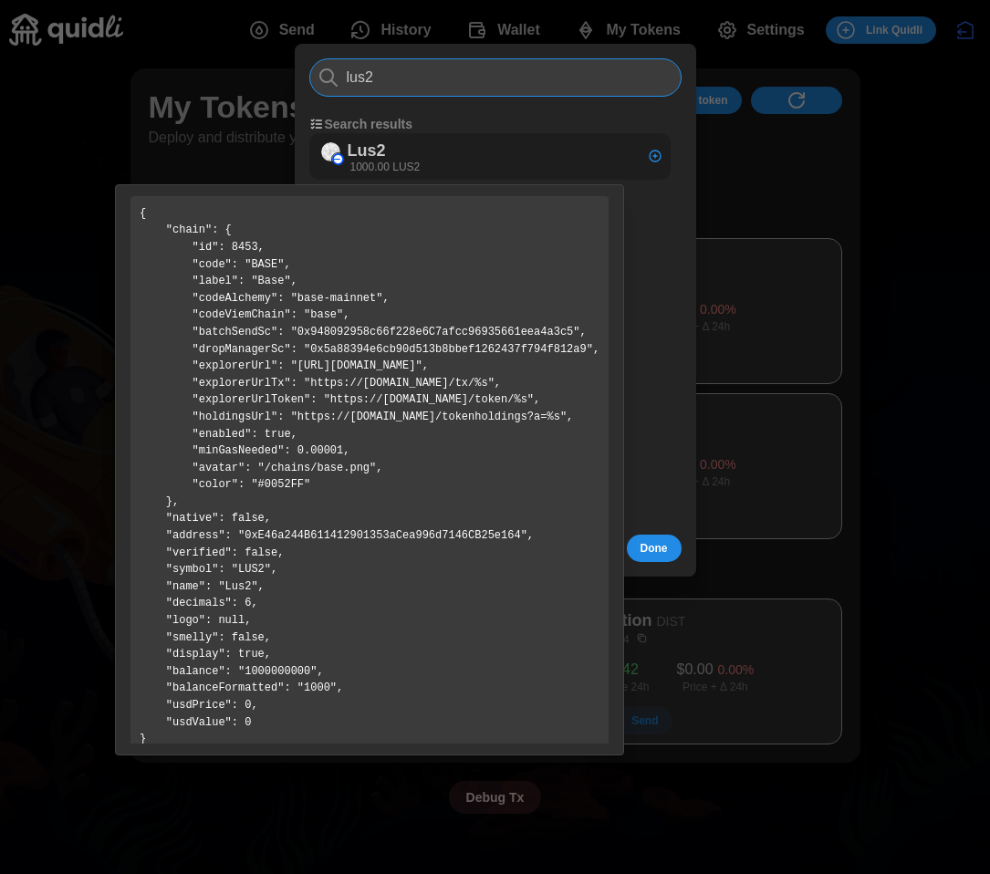
type input "lus2"
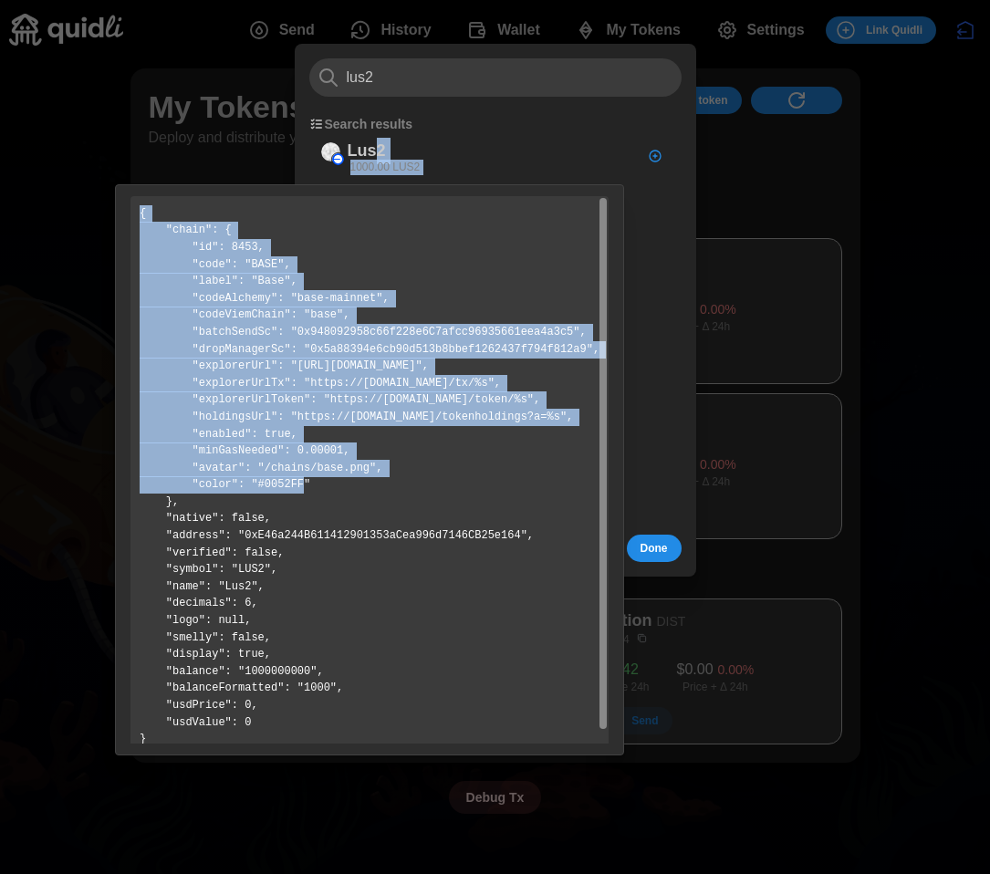
drag, startPoint x: 376, startPoint y: 150, endPoint x: 325, endPoint y: 492, distance: 344.9
click at [327, 482] on body "Send History Wallet My Tokens Settings Link Quidli Send History Wallet My Token…" at bounding box center [495, 437] width 990 height 874
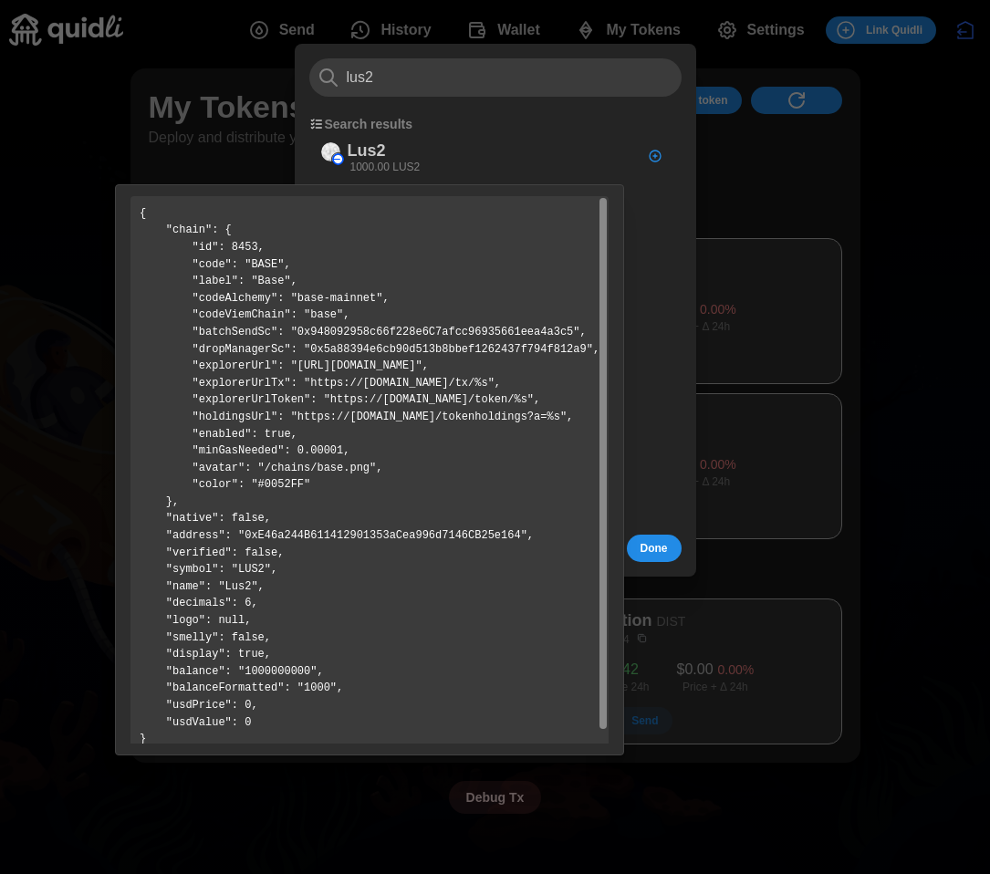
click at [334, 531] on pre "{ "chain": { "id": 8453, "code": "BASE", "label": "Base", "codeAlchemy": "base-…" at bounding box center [369, 476] width 478 height 561
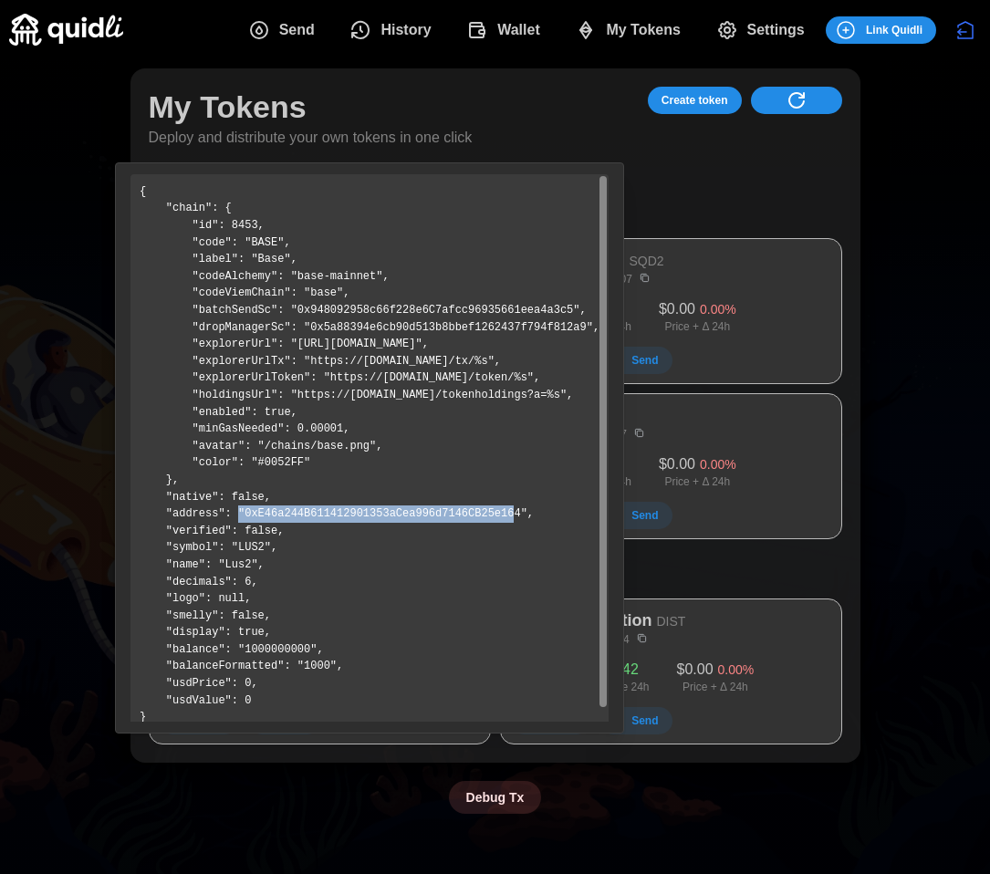
click at [334, 531] on pre "{ "chain": { "id": 8453, "code": "BASE", "label": "Base", "codeAlchemy": "base-…" at bounding box center [369, 454] width 478 height 561
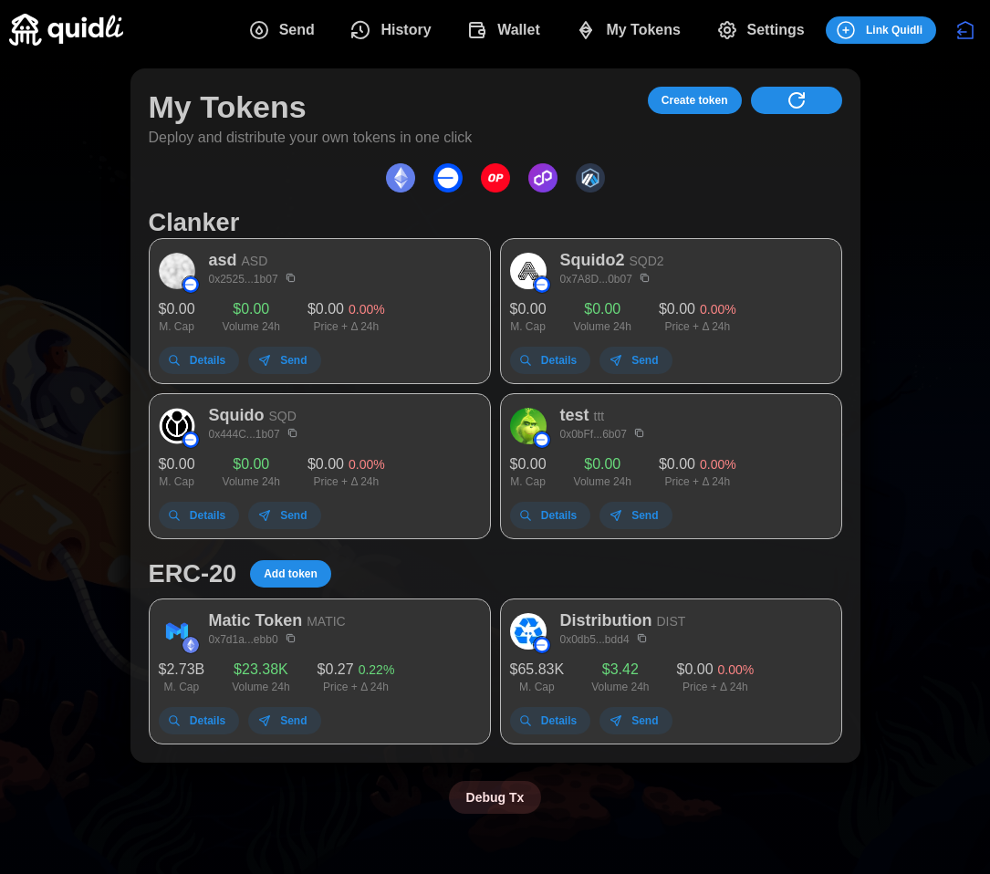
click at [287, 571] on span "Add token" at bounding box center [291, 574] width 54 height 26
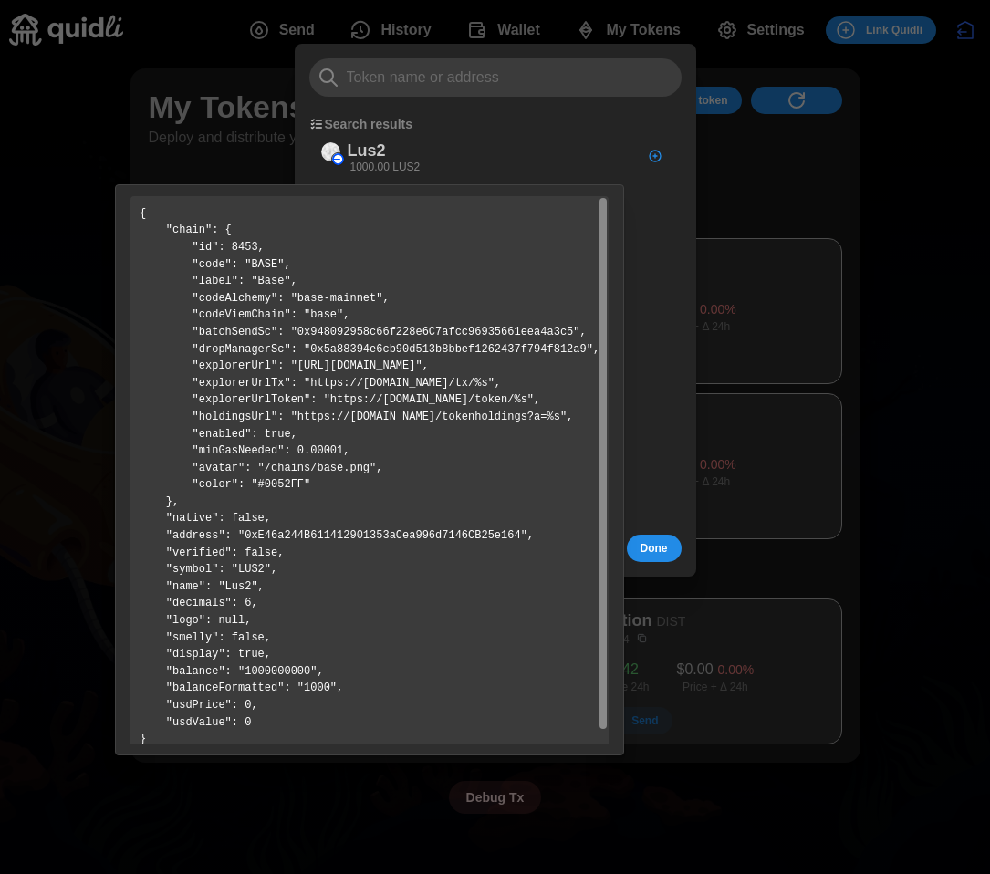
click at [278, 534] on pre "{ "chain": { "id": 8453, "code": "BASE", "label": "Base", "codeAlchemy": "base-…" at bounding box center [369, 476] width 478 height 561
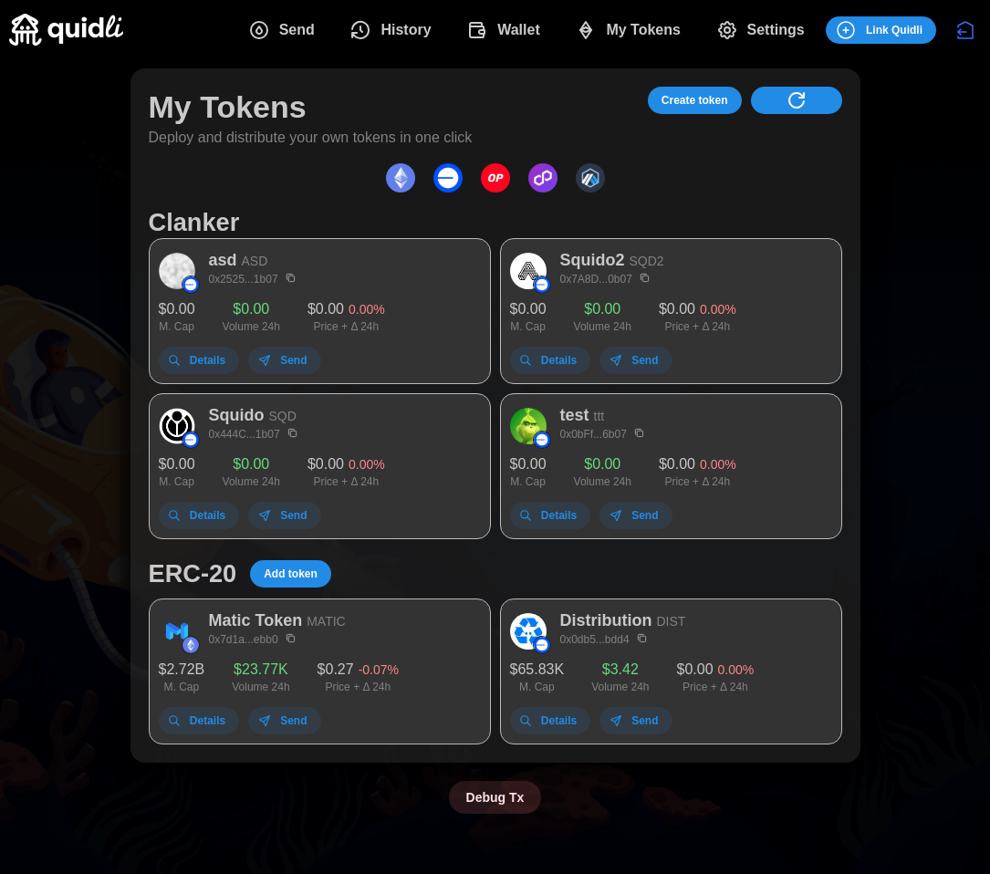
click at [264, 564] on span "Add token" at bounding box center [291, 574] width 54 height 26
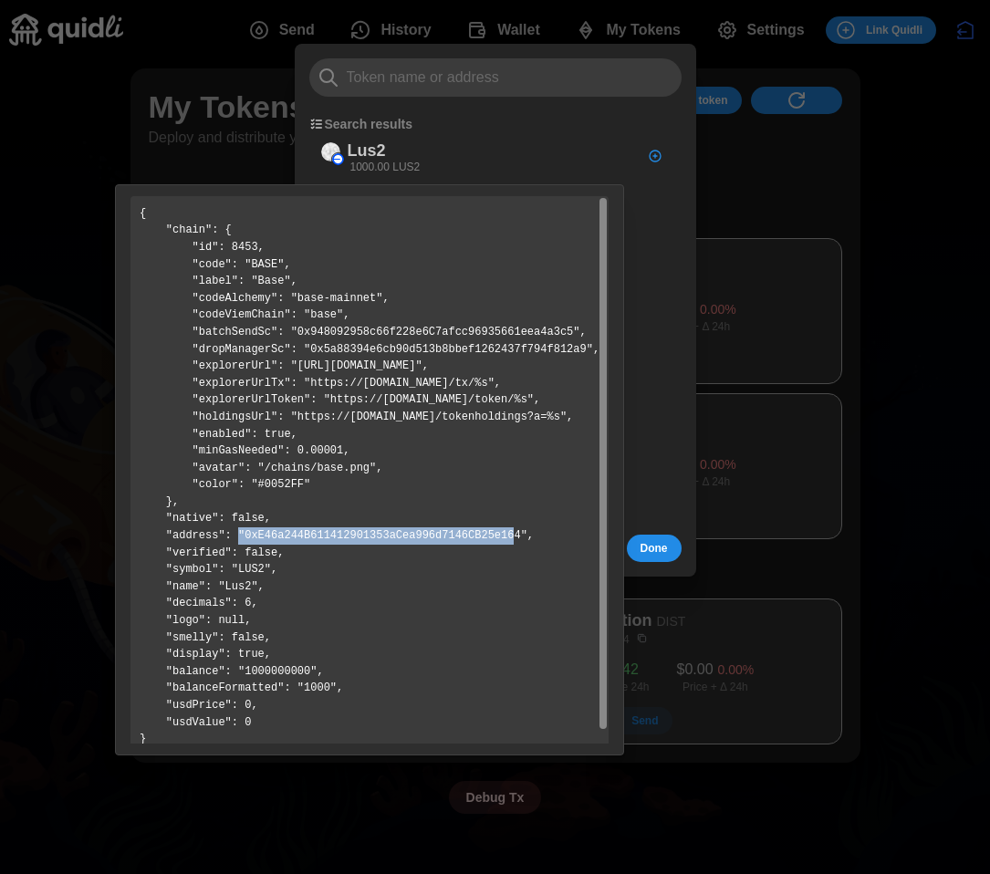
copy pre "0xE46a244B611412901353aCea996d7146CB25e164"
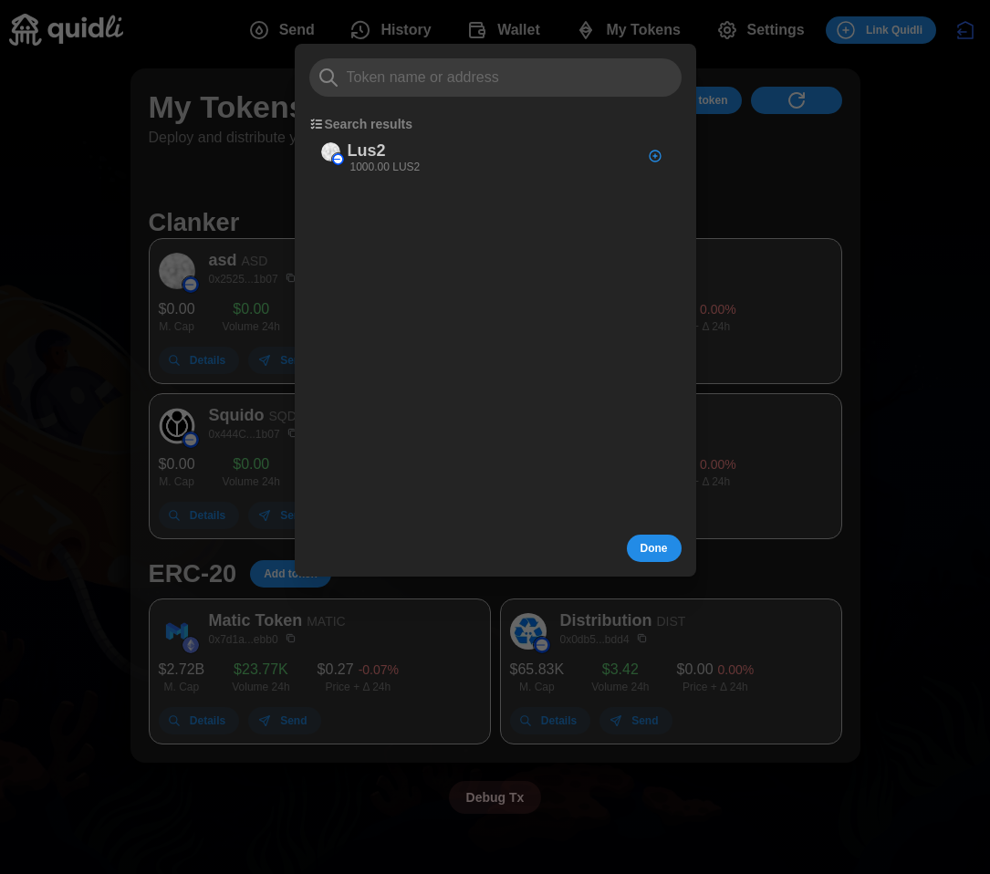
drag, startPoint x: 520, startPoint y: 537, endPoint x: 480, endPoint y: 2, distance: 536.9
